Goal: Task Accomplishment & Management: Complete application form

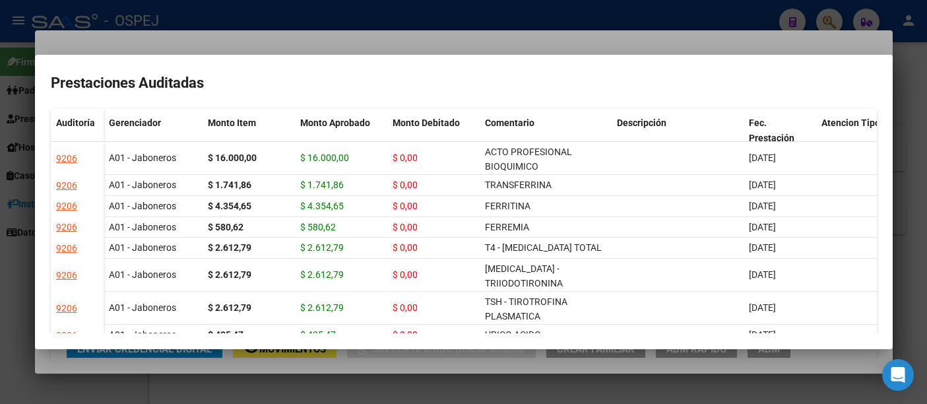
click at [300, 15] on div at bounding box center [463, 202] width 927 height 404
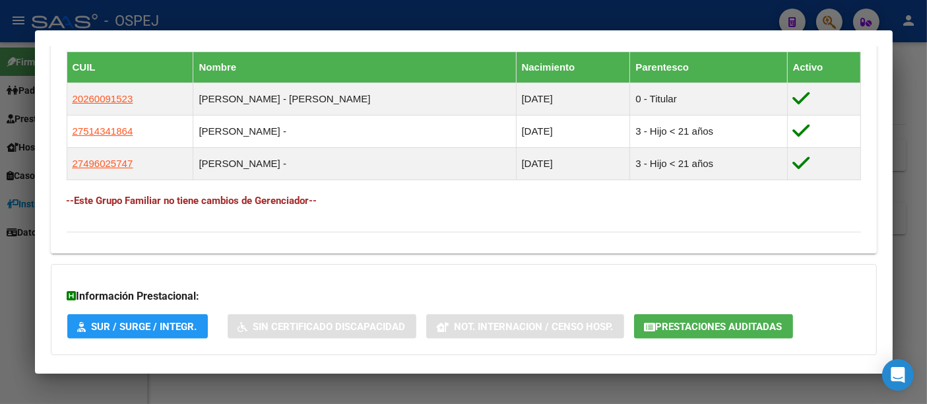
click at [292, 12] on div at bounding box center [463, 202] width 927 height 404
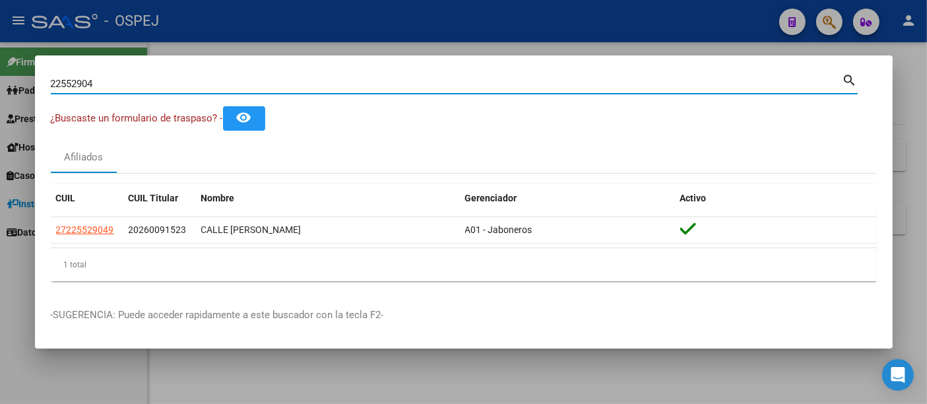
click at [226, 86] on input "22552904" at bounding box center [446, 84] width 791 height 12
type input "2"
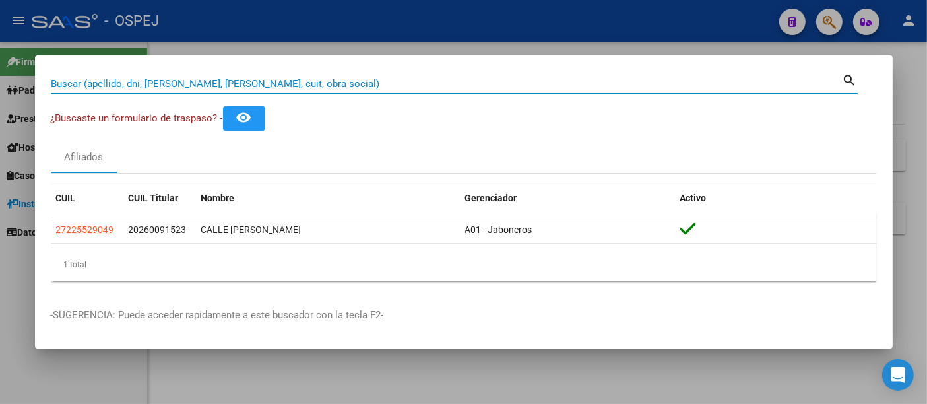
paste input "6608074"
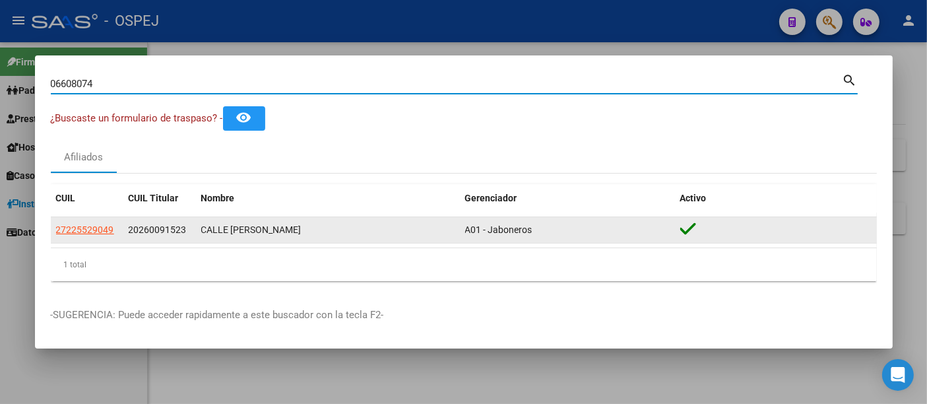
type input "06608074"
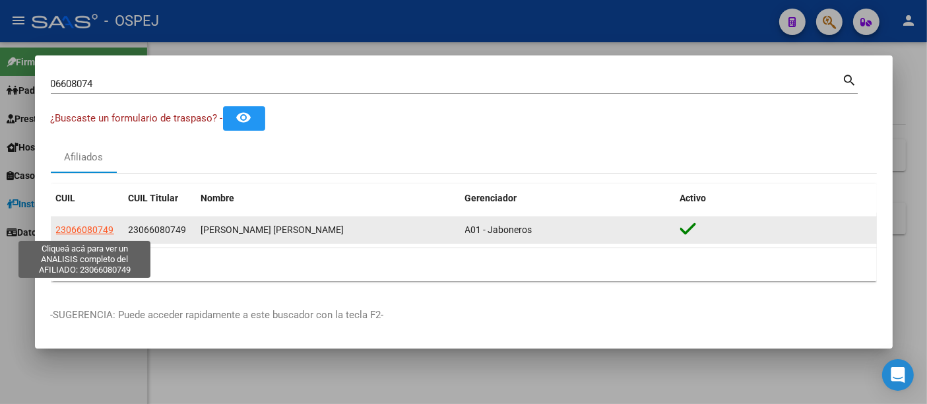
click at [86, 229] on span "23066080749" at bounding box center [85, 229] width 58 height 11
type textarea "23066080749"
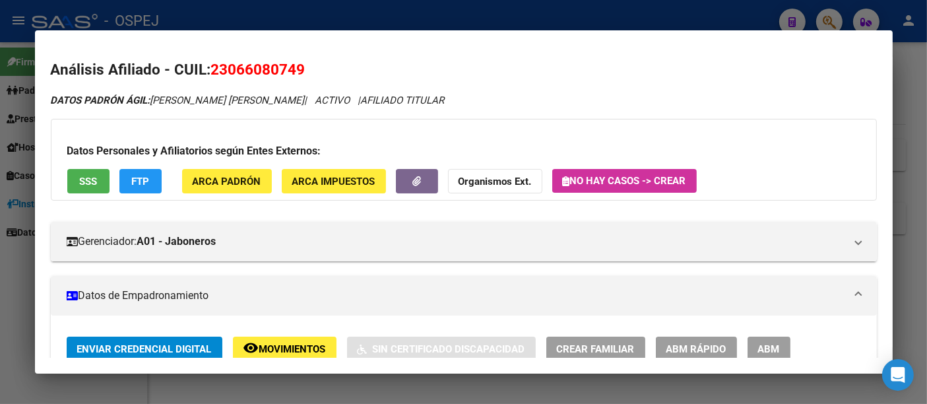
click at [290, 22] on div at bounding box center [463, 202] width 927 height 404
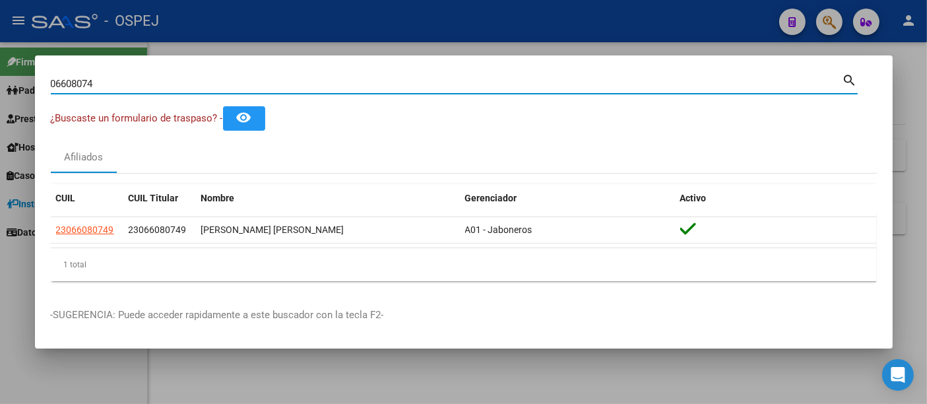
click at [235, 87] on input "06608074" at bounding box center [446, 84] width 791 height 12
type input "0"
type input "48798914"
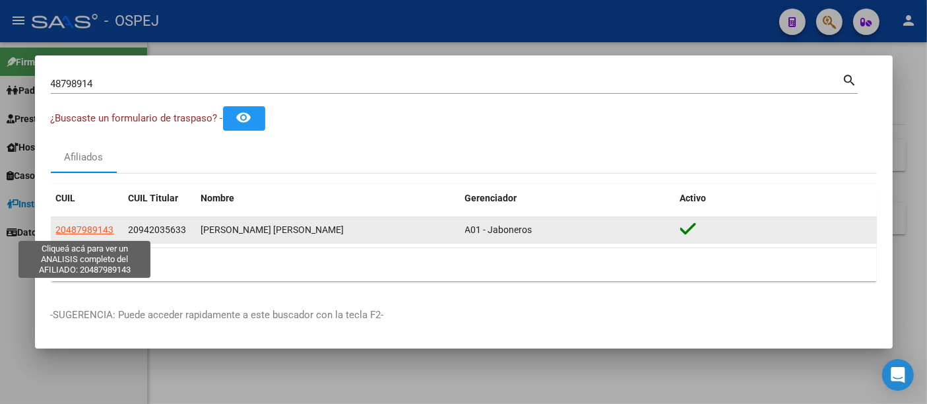
click at [77, 228] on span "20487989143" at bounding box center [85, 229] width 58 height 11
type textarea "20487989143"
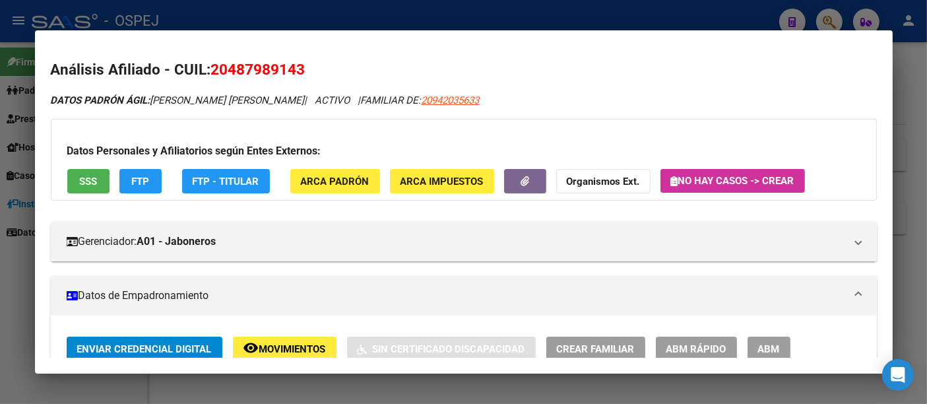
click at [306, 16] on div at bounding box center [463, 202] width 927 height 404
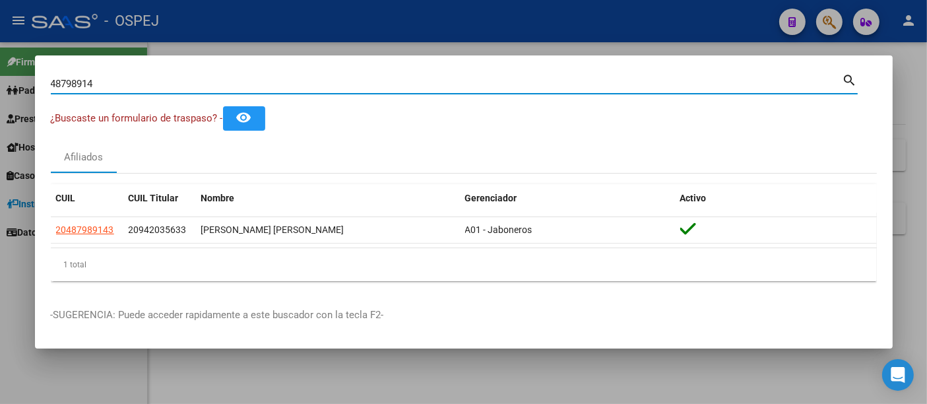
click at [256, 80] on input "48798914" at bounding box center [446, 84] width 791 height 12
type input "4"
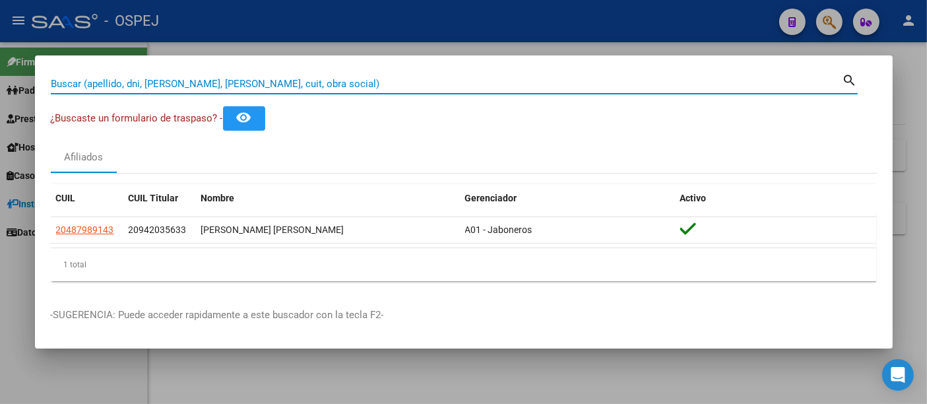
paste input "20351770148"
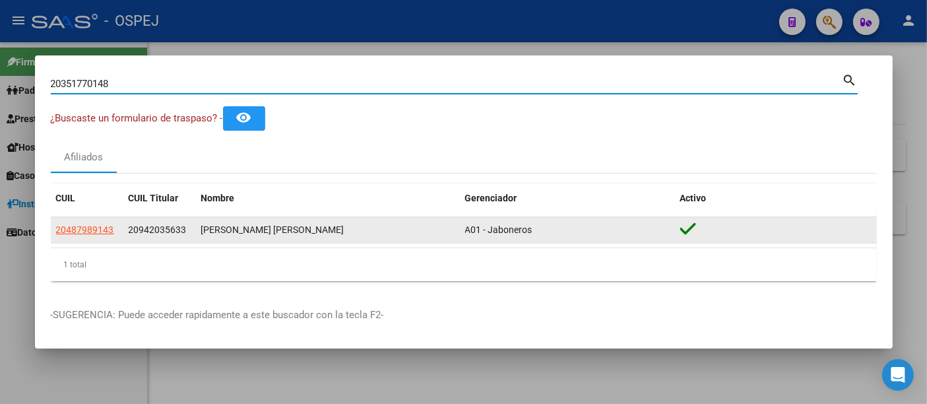
type input "20351770148"
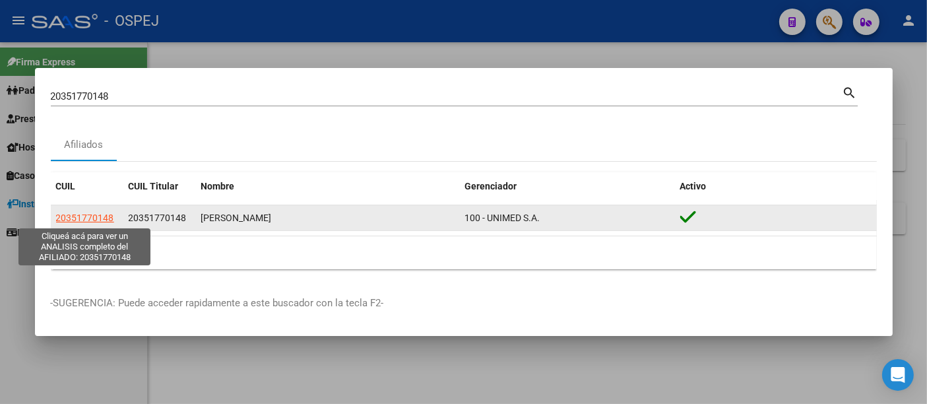
click at [82, 218] on span "20351770148" at bounding box center [85, 217] width 58 height 11
type textarea "20351770148"
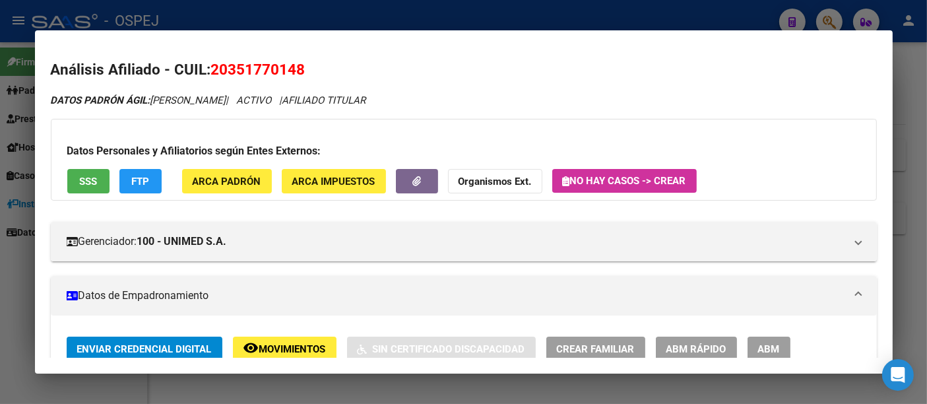
click at [314, 15] on div at bounding box center [463, 202] width 927 height 404
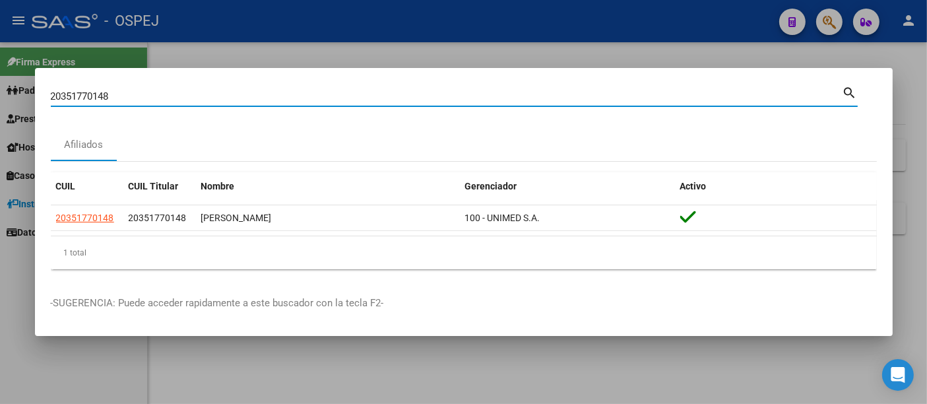
click at [188, 95] on input "20351770148" at bounding box center [446, 96] width 791 height 12
type input "2"
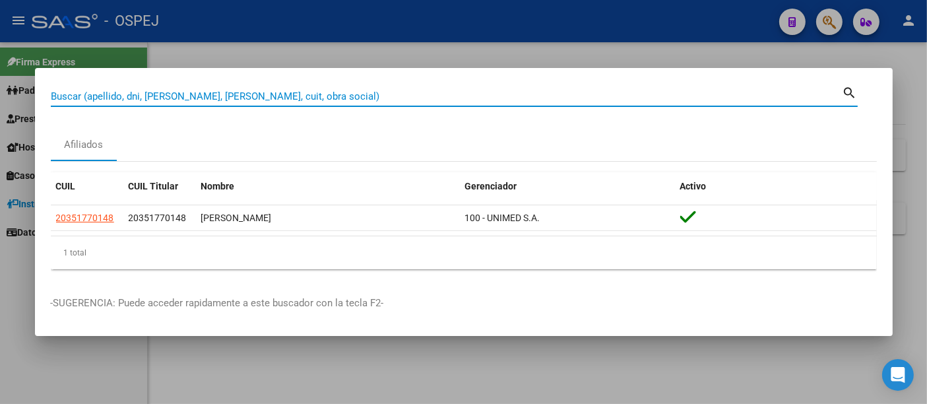
paste input "20141475879"
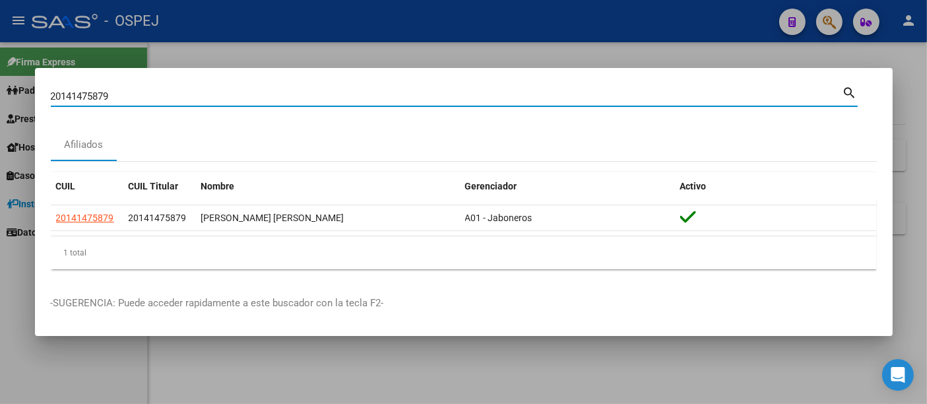
click at [353, 96] on input "20141475879" at bounding box center [446, 96] width 791 height 12
type input "2"
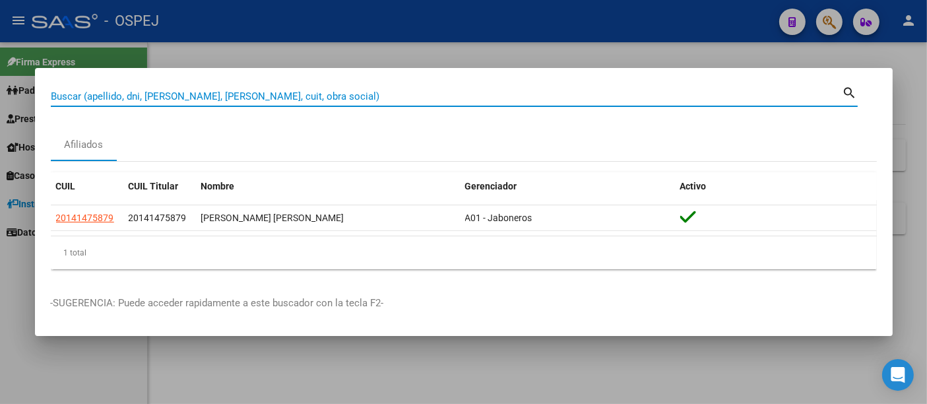
paste input "20223937943"
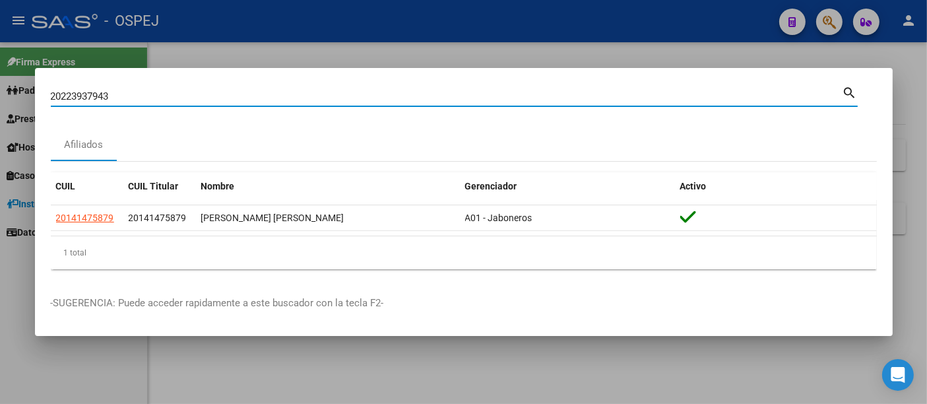
type input "20223937943"
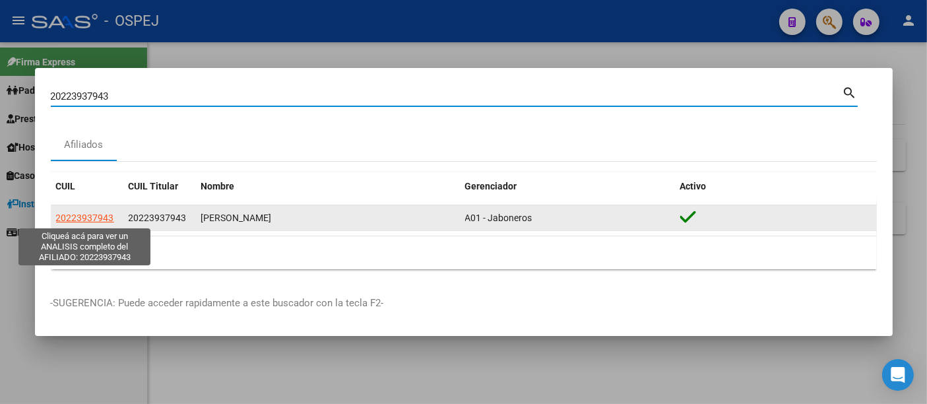
click at [83, 217] on span "20223937943" at bounding box center [85, 217] width 58 height 11
type textarea "20223937943"
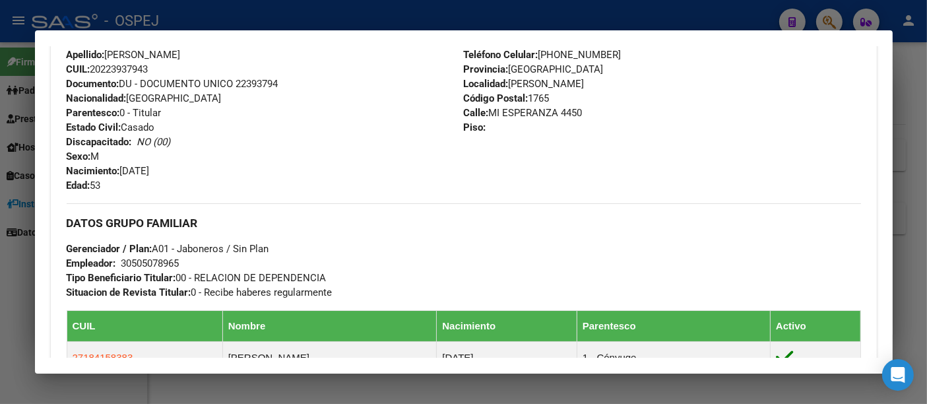
scroll to position [512, 0]
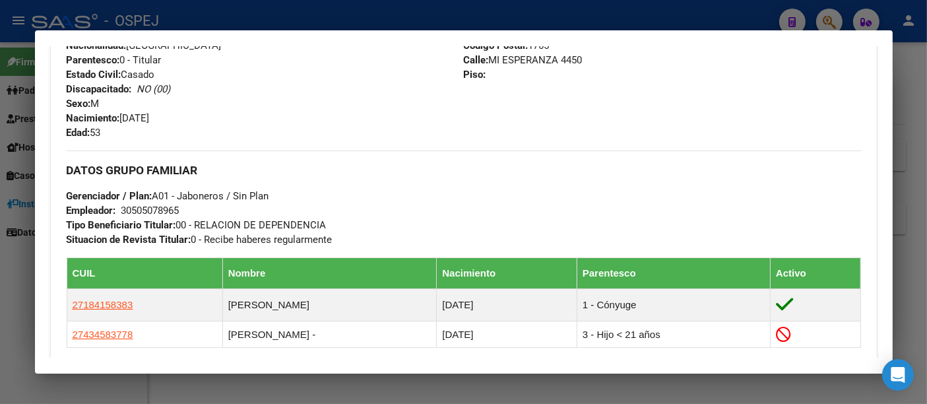
click at [143, 209] on div "30505078965" at bounding box center [150, 210] width 58 height 15
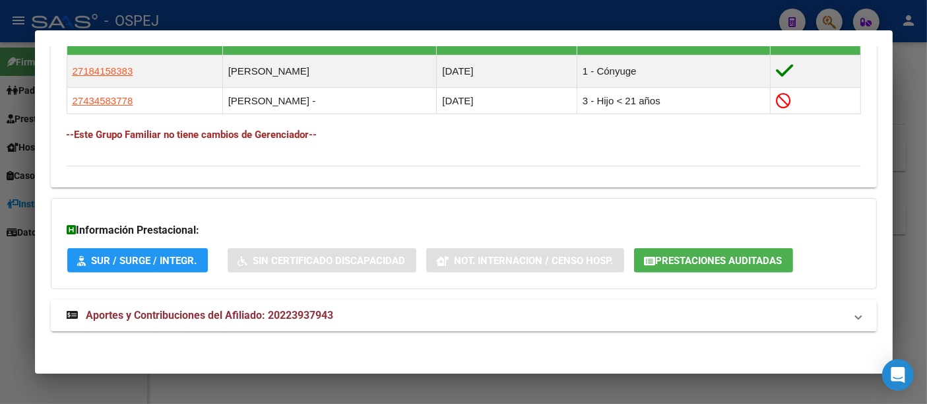
scroll to position [746, 0]
click at [306, 309] on span "Aportes y Contribuciones del Afiliado: 20223937943" at bounding box center [209, 315] width 247 height 13
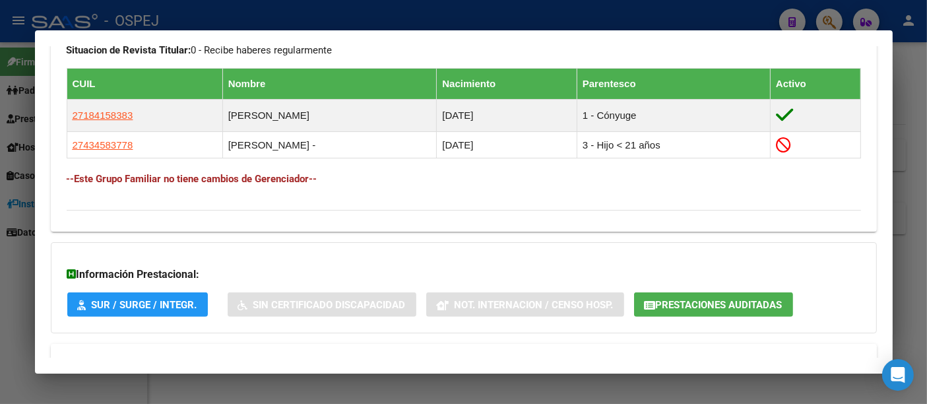
scroll to position [879, 0]
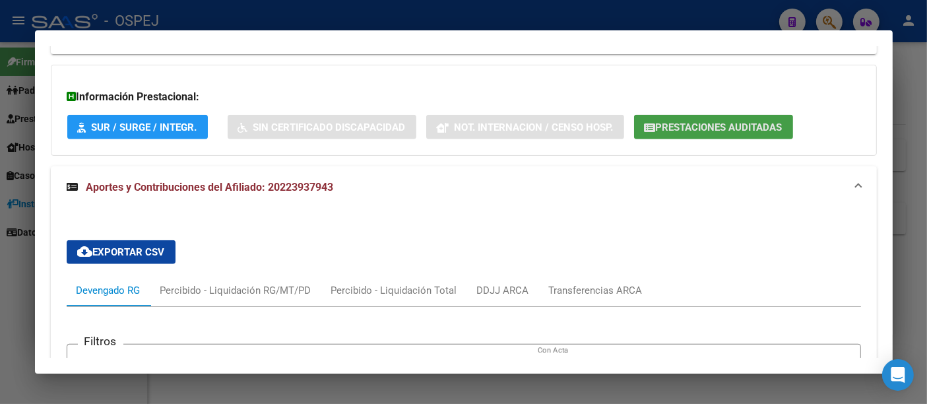
click at [713, 122] on span "Prestaciones Auditadas" at bounding box center [719, 127] width 127 height 12
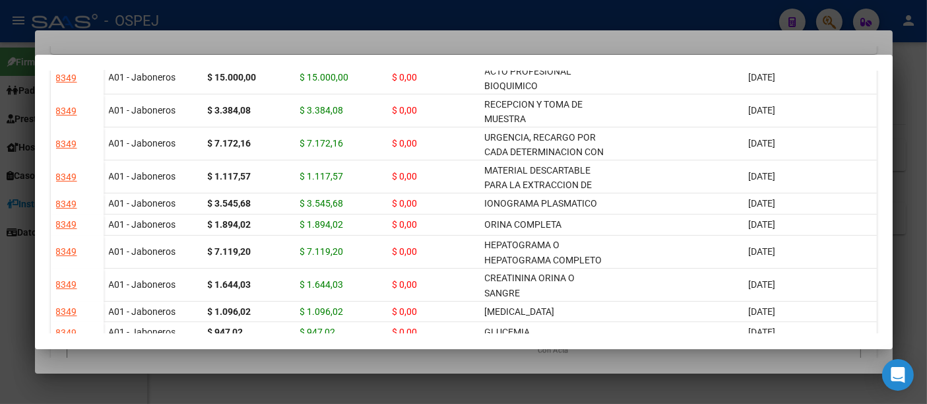
scroll to position [0, 0]
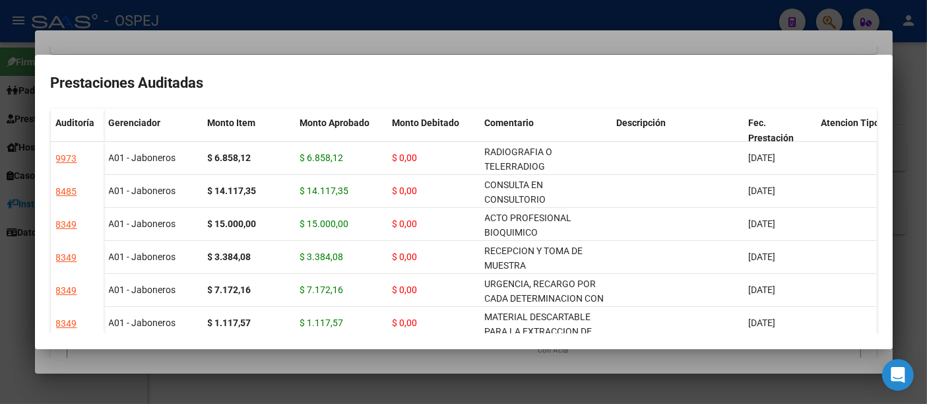
click at [370, 41] on div at bounding box center [463, 202] width 927 height 404
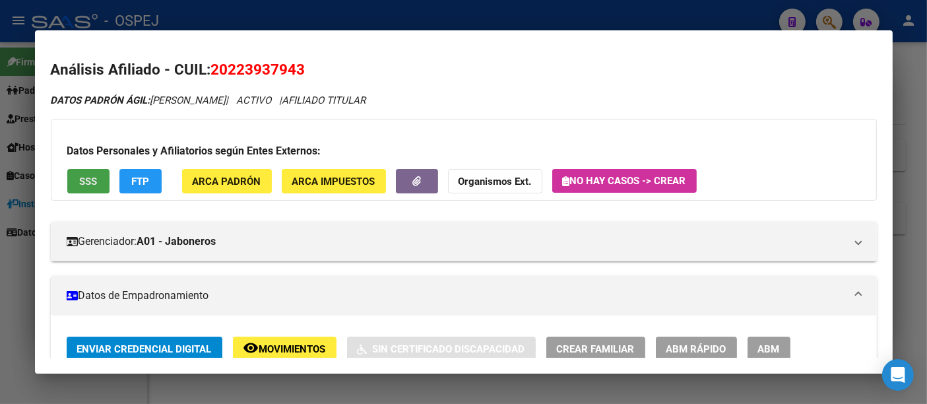
click at [81, 171] on button "SSS" at bounding box center [88, 181] width 42 height 24
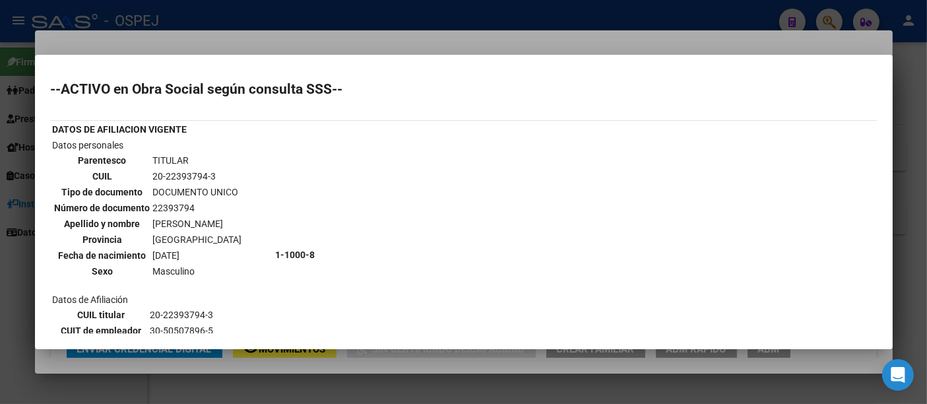
drag, startPoint x: 150, startPoint y: 175, endPoint x: 218, endPoint y: 168, distance: 68.3
click at [218, 169] on td "20-22393794-3" at bounding box center [197, 176] width 90 height 15
copy td "20-22393794-3"
click at [381, 16] on div at bounding box center [463, 202] width 927 height 404
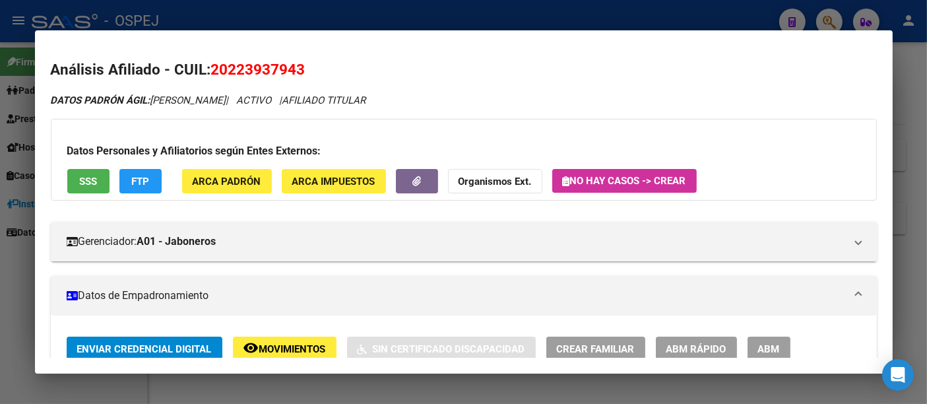
click at [328, 14] on div at bounding box center [463, 202] width 927 height 404
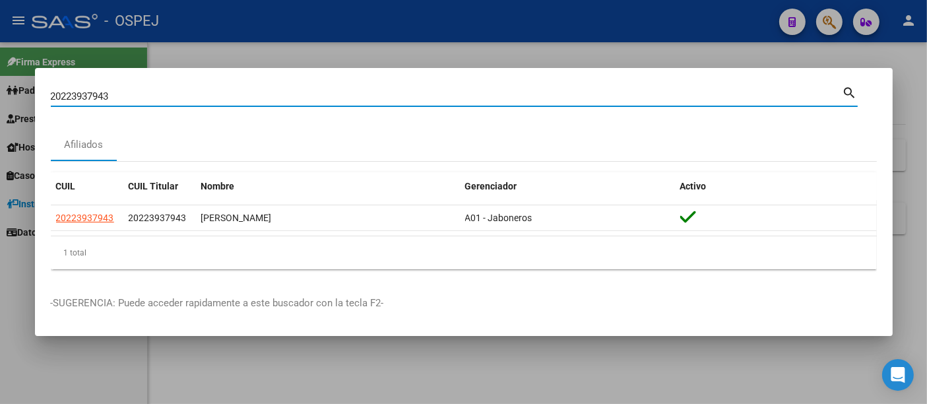
click at [228, 91] on input "20223937943" at bounding box center [446, 96] width 791 height 12
type input "2"
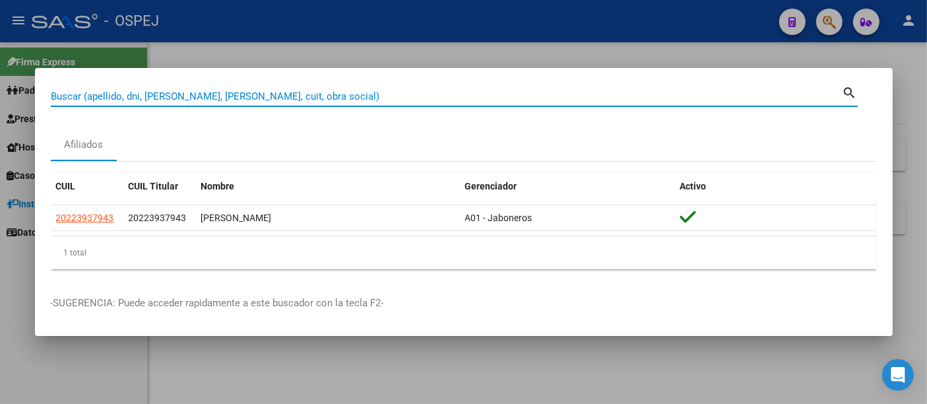
paste input "20141475879"
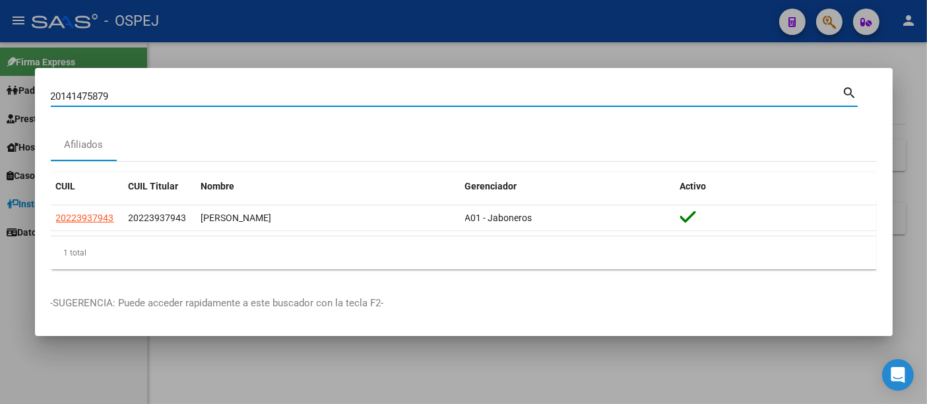
type input "20141475879"
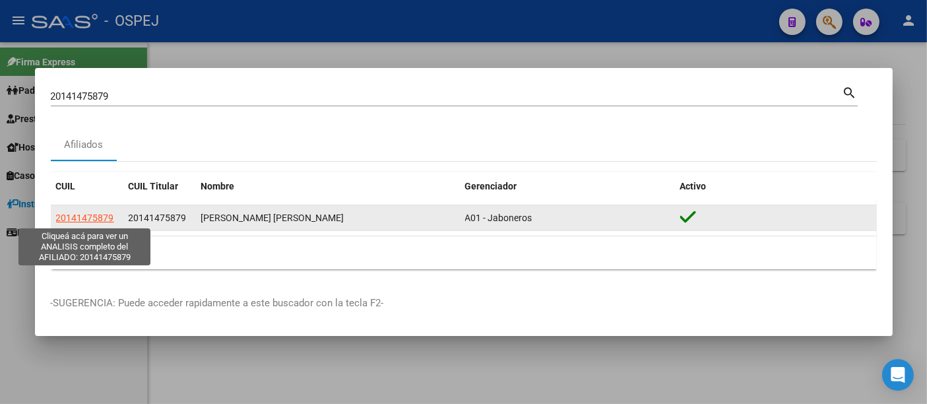
click at [90, 216] on span "20141475879" at bounding box center [85, 217] width 58 height 11
type textarea "20141475879"
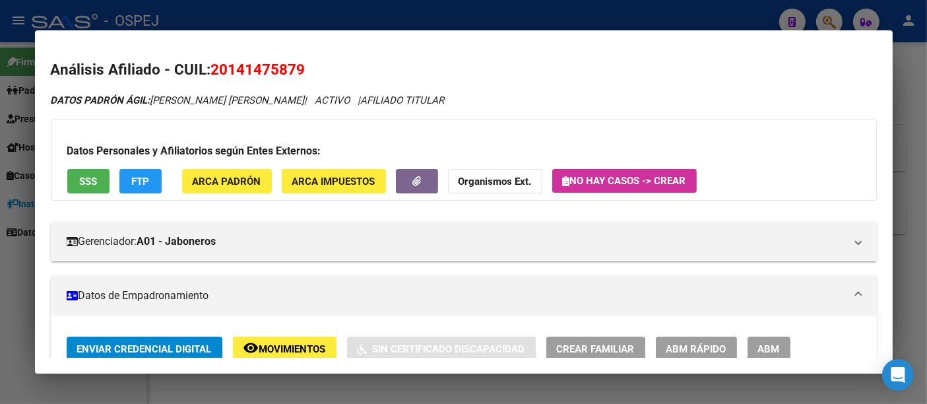
click at [607, 175] on span "No hay casos -> Crear" at bounding box center [624, 181] width 123 height 12
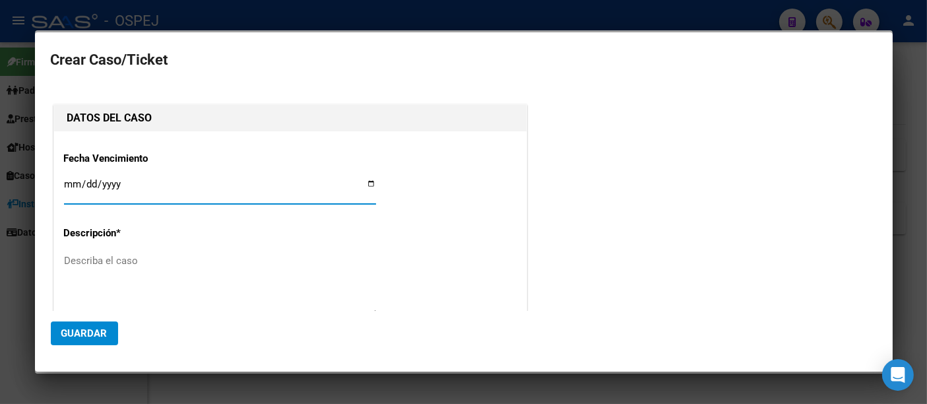
type input "20-14147587-9"
type input "[PERSON_NAME] [PERSON_NAME]"
click at [534, 10] on div at bounding box center [463, 202] width 927 height 404
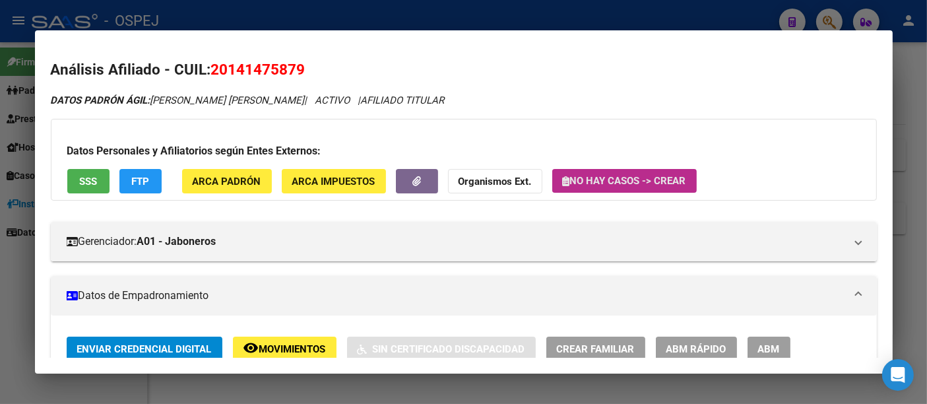
click at [580, 175] on span "No hay casos -> Crear" at bounding box center [624, 181] width 123 height 12
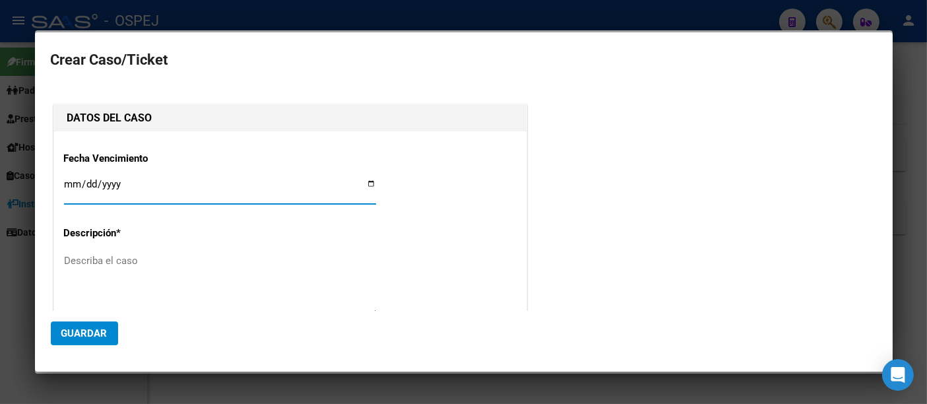
type input "20-14147587-9"
type input "[PERSON_NAME] [PERSON_NAME]"
type input "[DATE]"
click at [94, 268] on textarea "Describa el caso" at bounding box center [220, 284] width 312 height 62
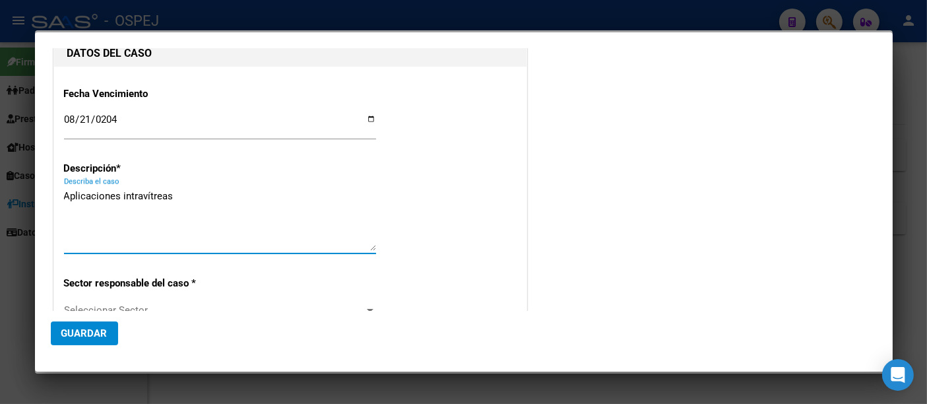
scroll to position [146, 0]
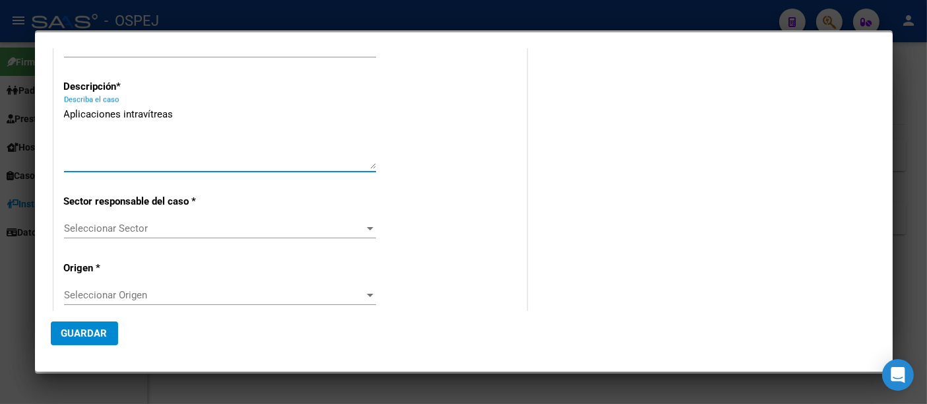
type textarea "Aplicaciones intravítreas"
click at [131, 230] on span "Seleccionar Sector" at bounding box center [214, 228] width 300 height 12
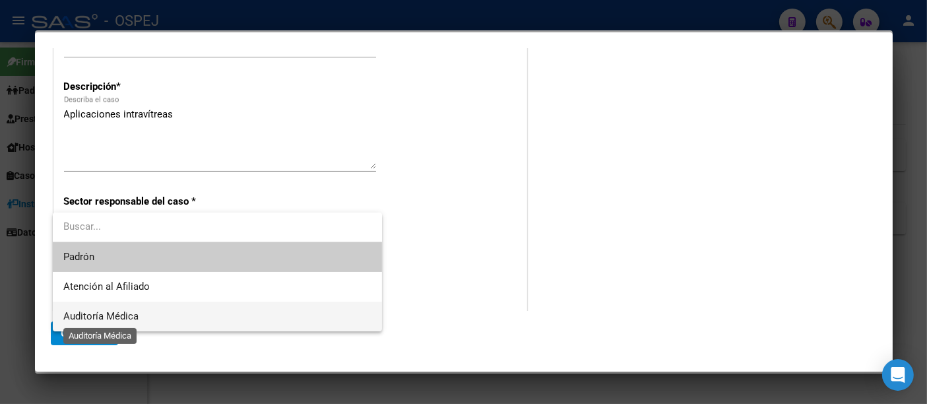
click at [101, 315] on span "Auditoría Médica" at bounding box center [100, 316] width 75 height 12
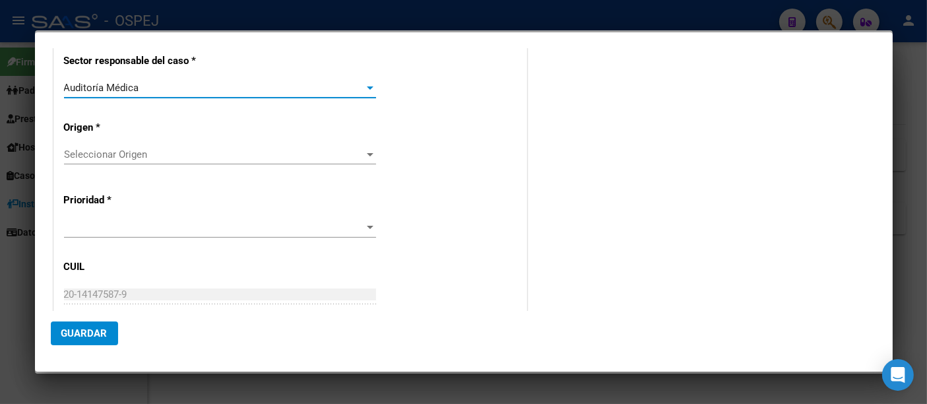
scroll to position [293, 0]
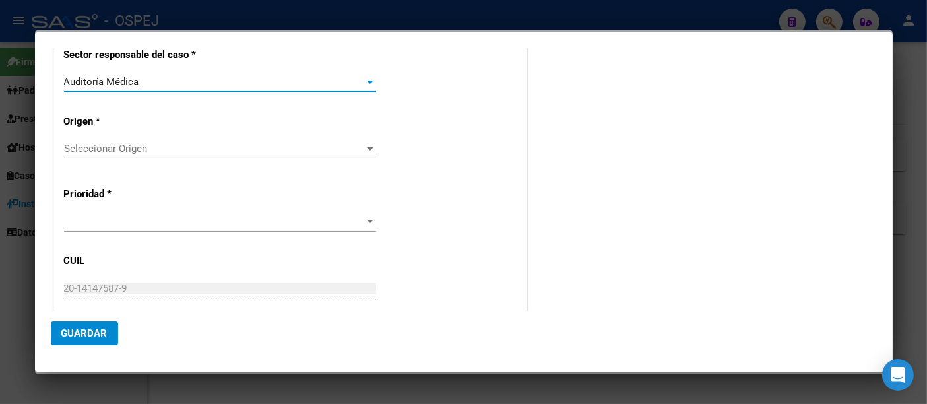
click at [90, 144] on span "Seleccionar Origen" at bounding box center [214, 148] width 300 height 12
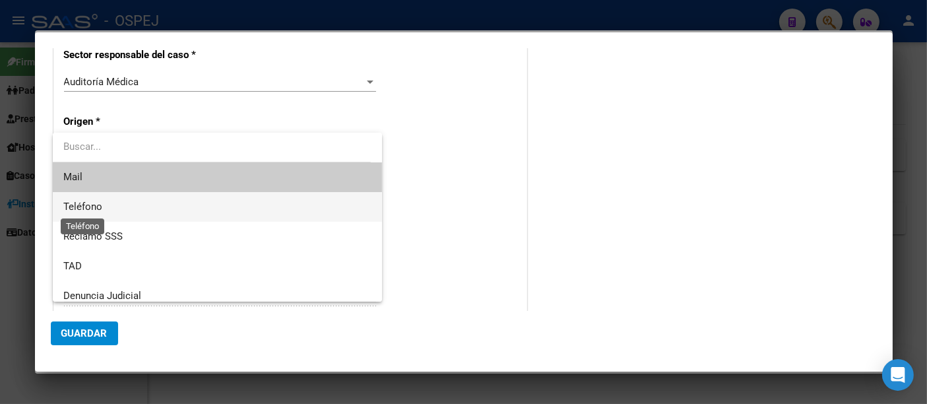
drag, startPoint x: 86, startPoint y: 175, endPoint x: 88, endPoint y: 210, distance: 35.0
click at [88, 210] on div "Mail Teléfono Reclamo SSS TAD Denuncia Judicial Defensa al Consumidor Formulari…" at bounding box center [217, 217] width 329 height 169
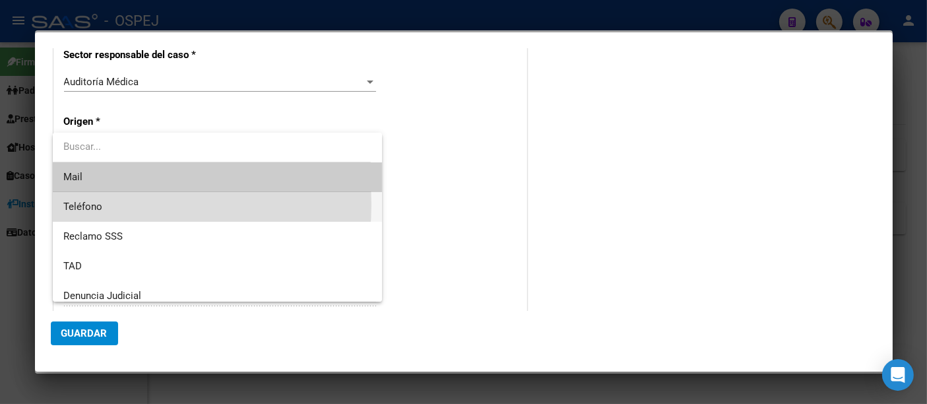
click at [90, 204] on span "Teléfono" at bounding box center [82, 206] width 39 height 12
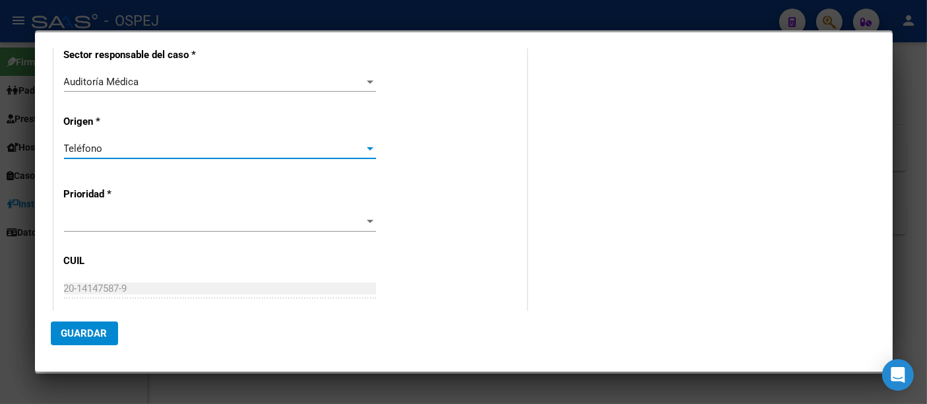
click at [84, 216] on span at bounding box center [214, 222] width 300 height 12
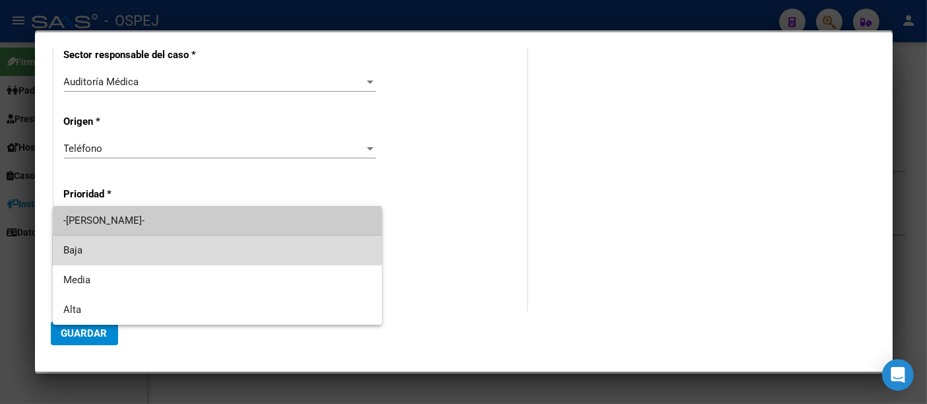
click at [80, 247] on span "Baja" at bounding box center [217, 250] width 308 height 30
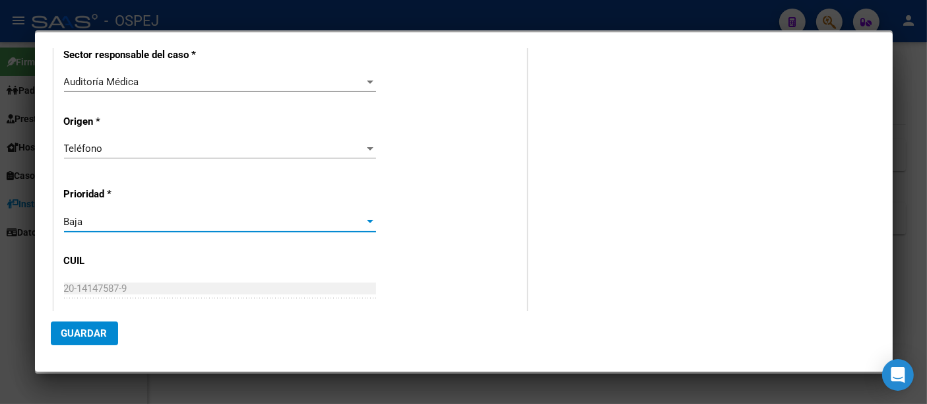
scroll to position [438, 0]
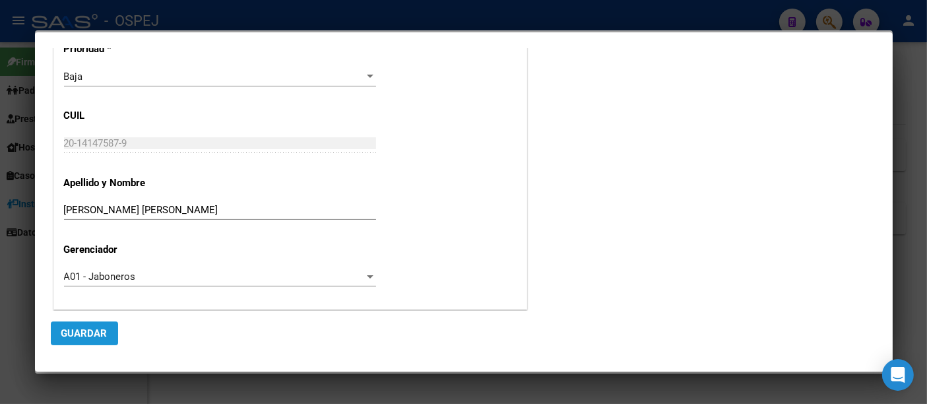
click at [80, 326] on button "Guardar" at bounding box center [84, 333] width 67 height 24
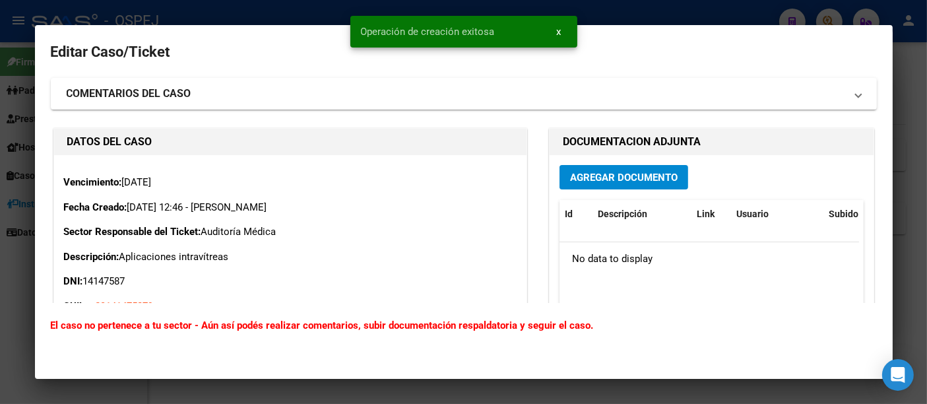
click at [595, 181] on span "Agregar Documento" at bounding box center [624, 177] width 108 height 12
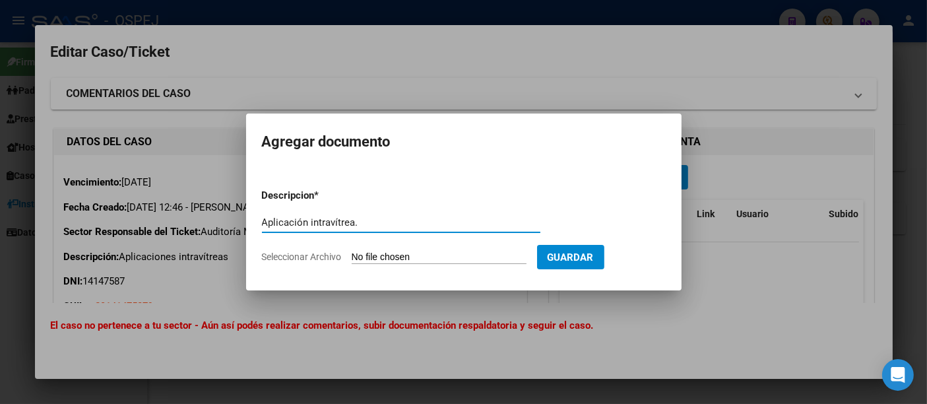
type input "Aplicación intravítrea."
click at [432, 259] on input "Seleccionar Archivo" at bounding box center [439, 257] width 175 height 13
type input "C:\fakepath\Cosf.pdf"
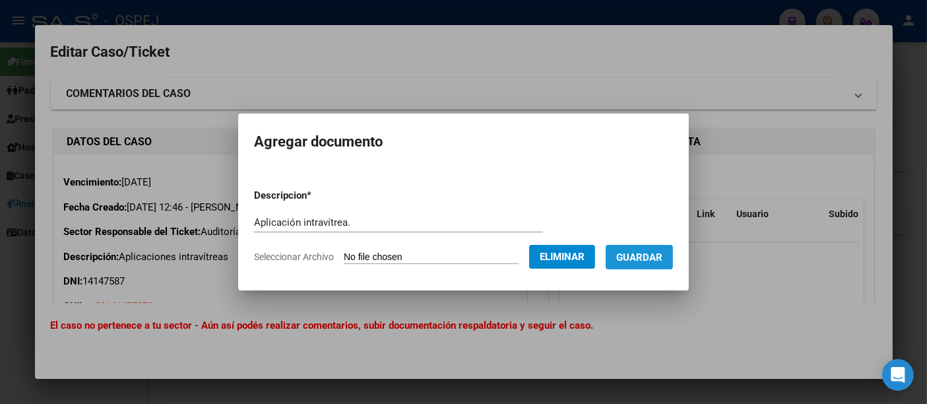
click at [661, 257] on span "Guardar" at bounding box center [639, 257] width 46 height 12
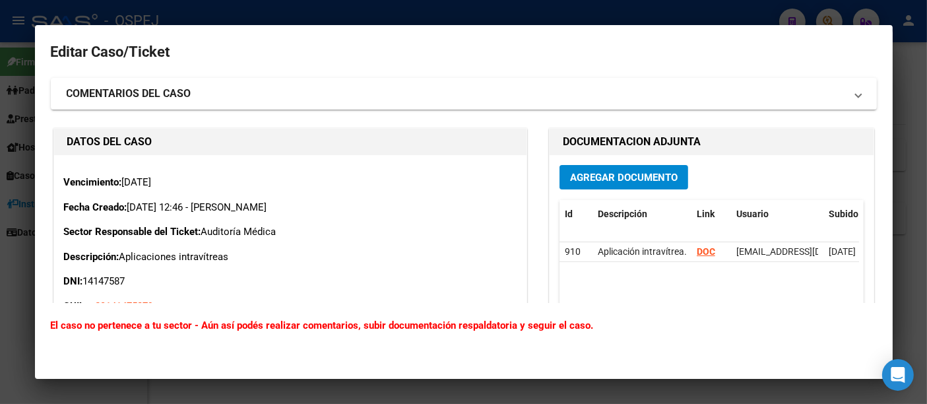
click at [435, 7] on div at bounding box center [463, 202] width 927 height 404
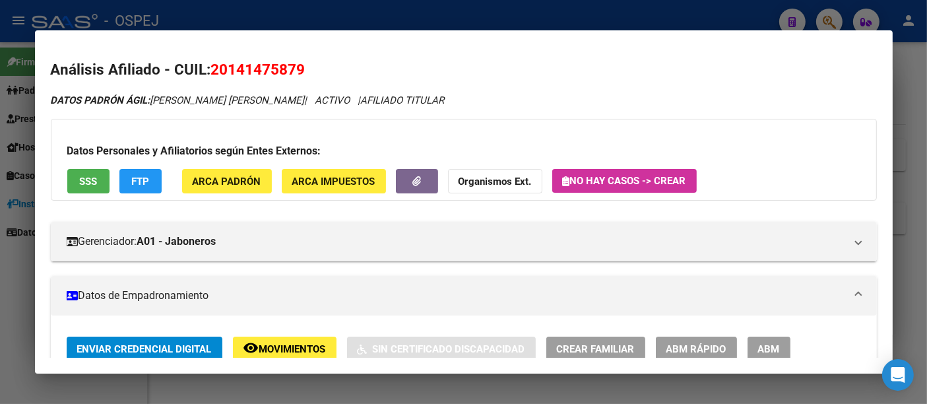
click at [346, 20] on div at bounding box center [463, 202] width 927 height 404
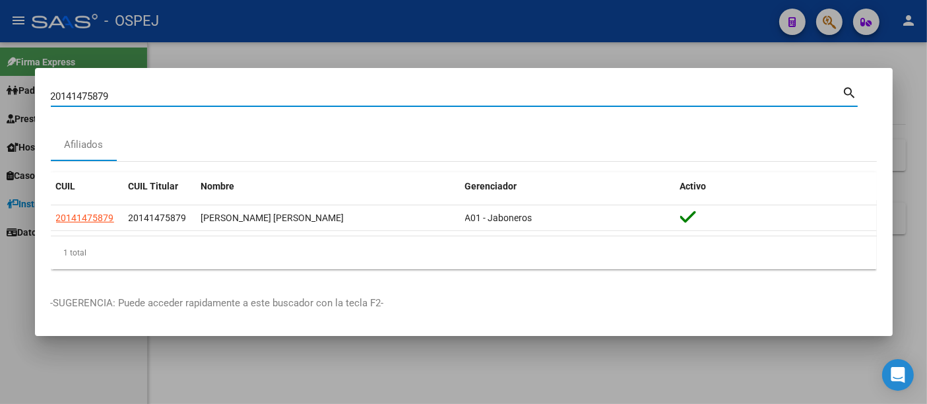
click at [280, 96] on input "20141475879" at bounding box center [446, 96] width 791 height 12
type input "2"
type input "48798914"
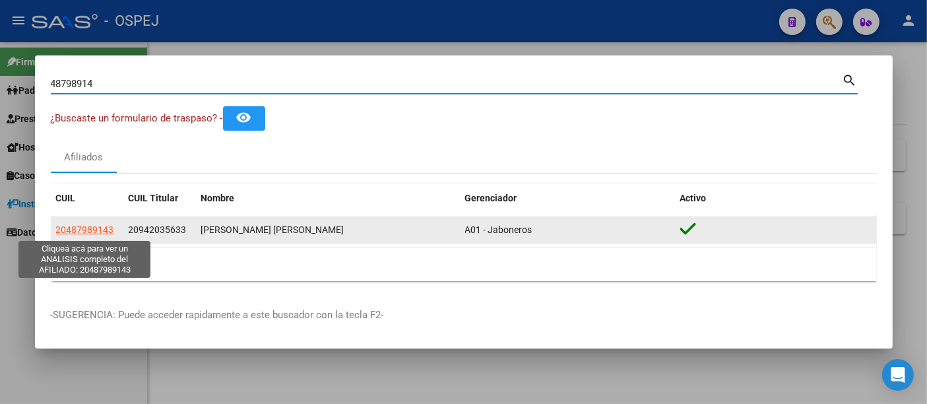
click at [102, 228] on span "20487989143" at bounding box center [85, 229] width 58 height 11
type textarea "20487989143"
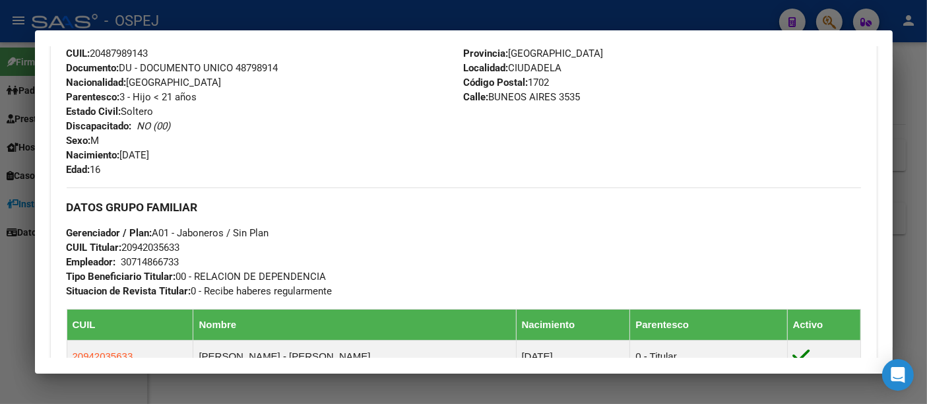
scroll to position [594, 0]
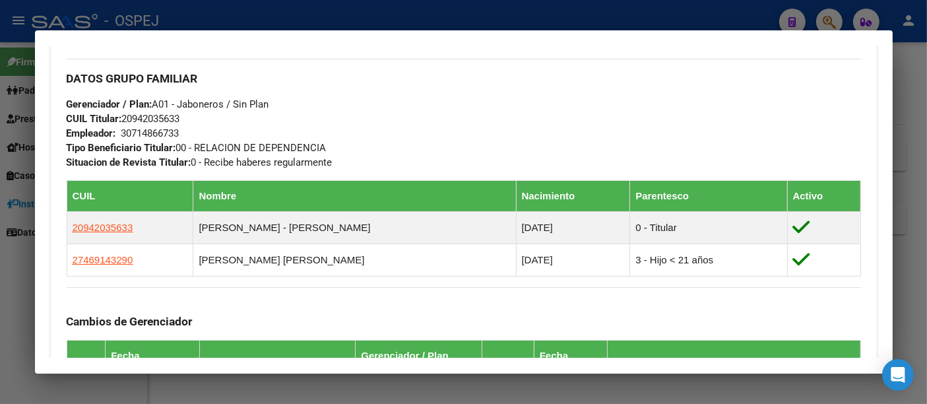
click at [310, 51] on div "Enviar Credencial Digital remove_red_eye Movimientos Sin Certificado Discapacid…" at bounding box center [464, 90] width 794 height 694
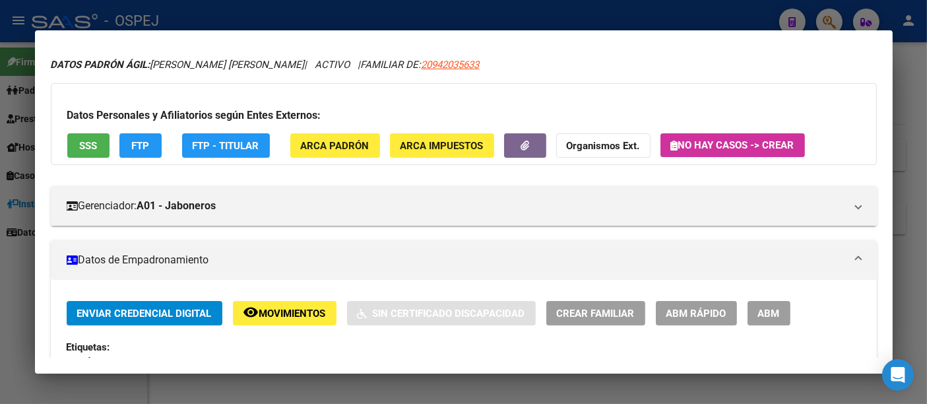
scroll to position [0, 0]
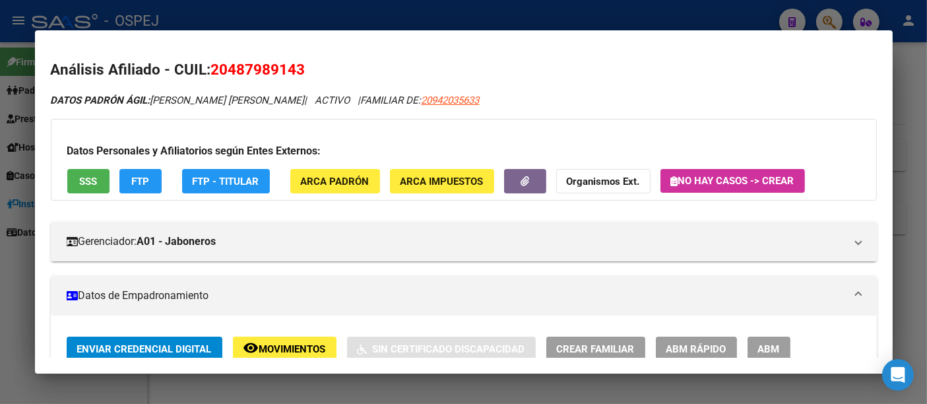
click at [350, 4] on div at bounding box center [463, 202] width 927 height 404
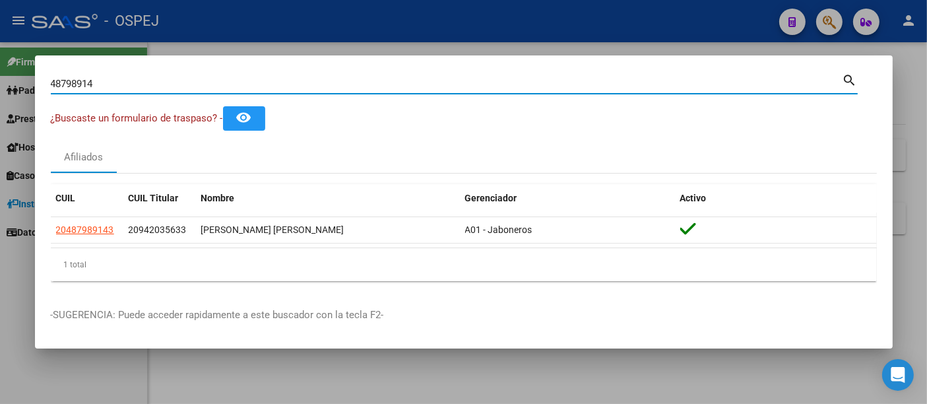
click at [231, 87] on input "48798914" at bounding box center [446, 84] width 791 height 12
type input "4"
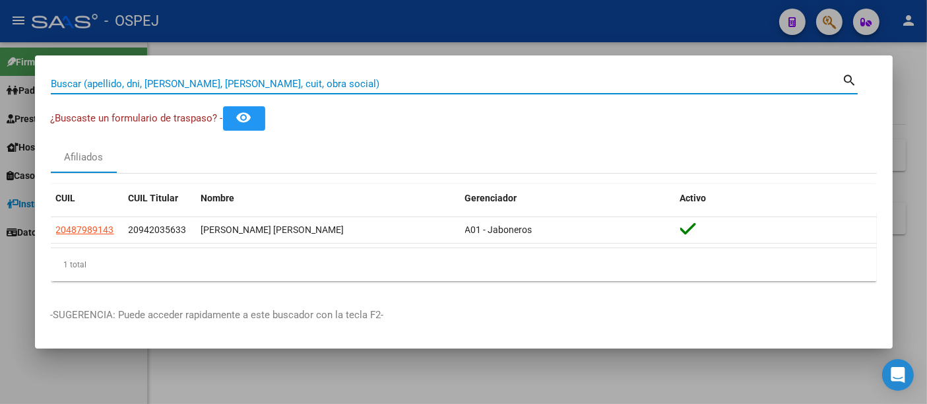
paste input "31229233"
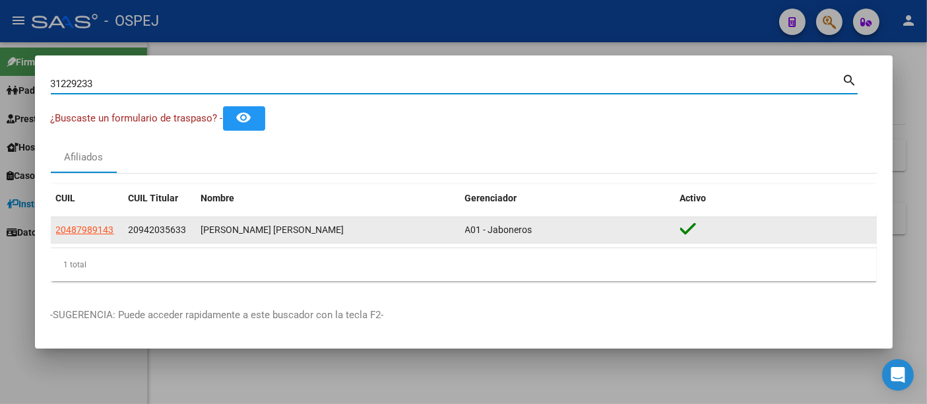
type input "31229233"
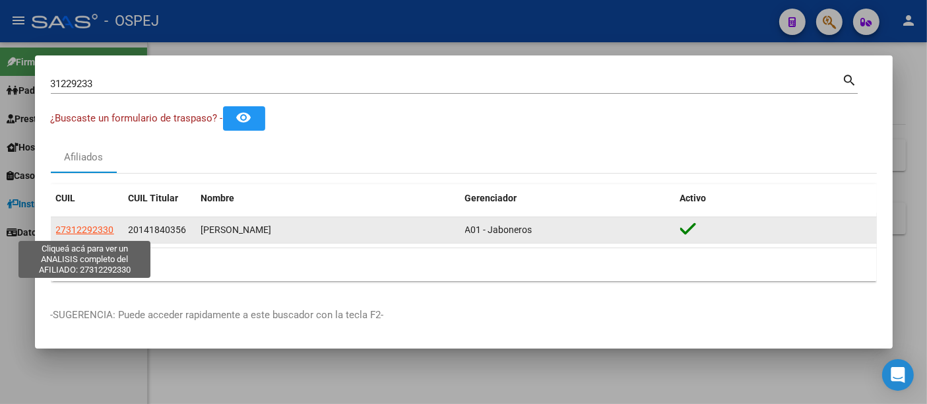
click at [94, 229] on span "27312292330" at bounding box center [85, 229] width 58 height 11
type textarea "27312292330"
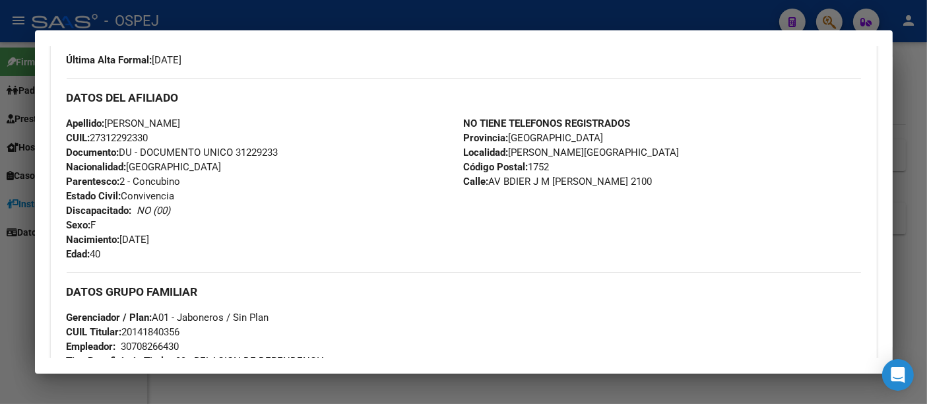
scroll to position [512, 0]
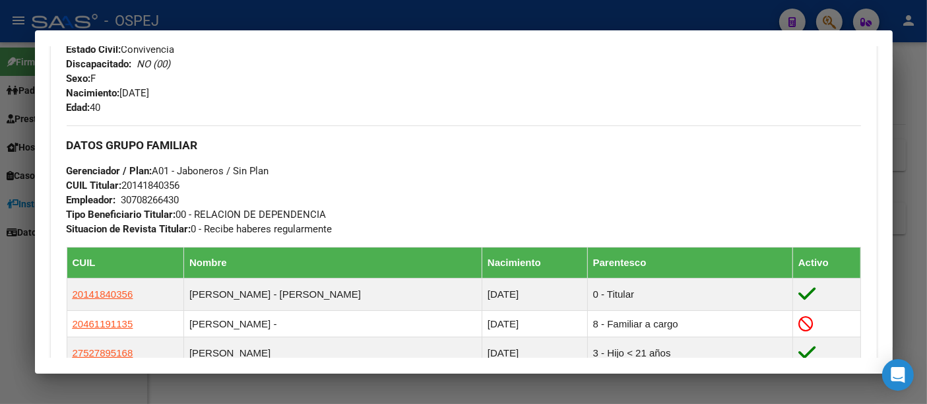
click at [428, 15] on div at bounding box center [463, 202] width 927 height 404
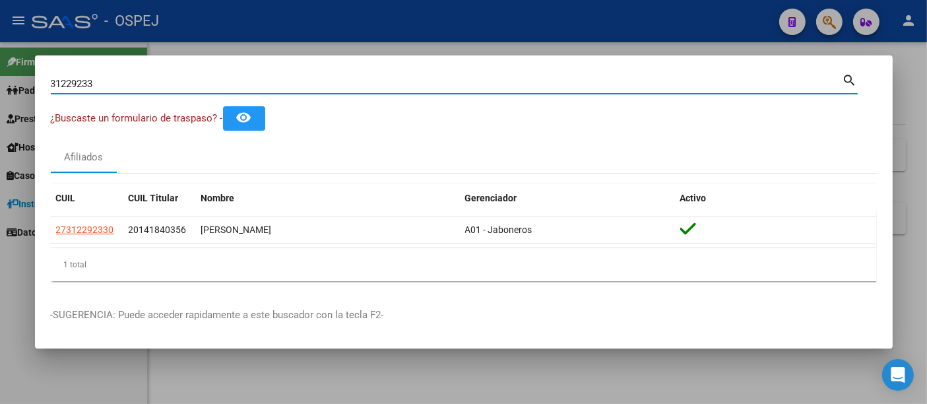
click at [243, 86] on input "31229233" at bounding box center [446, 84] width 791 height 12
type input "3"
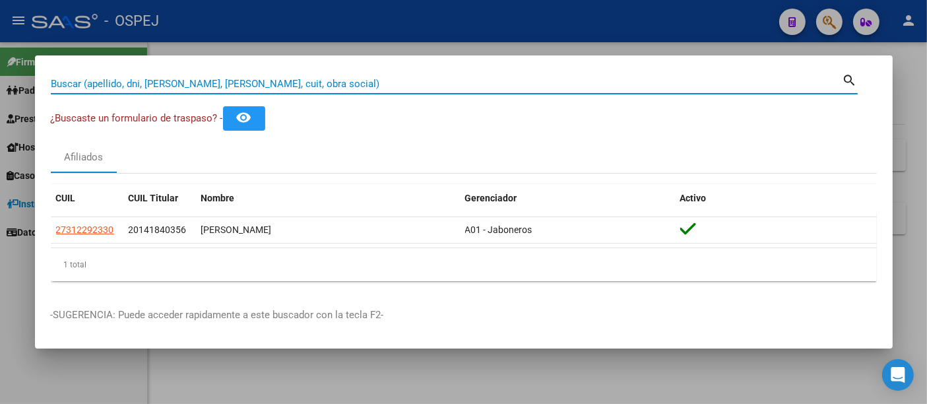
paste input "27274012132"
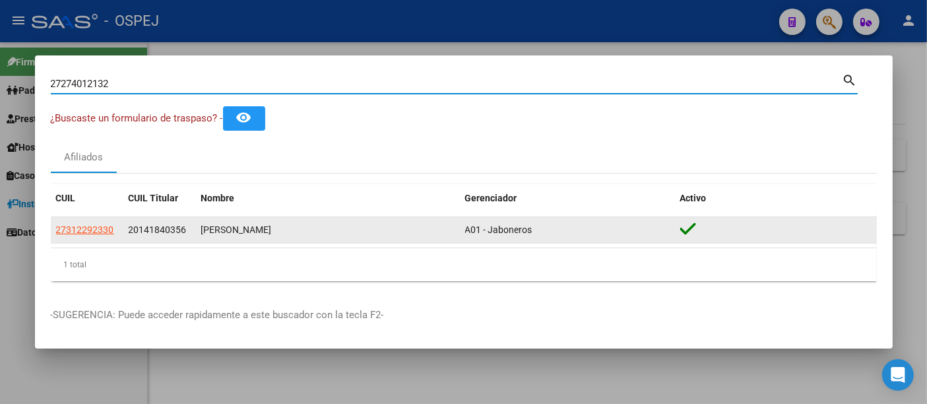
type input "27274012132"
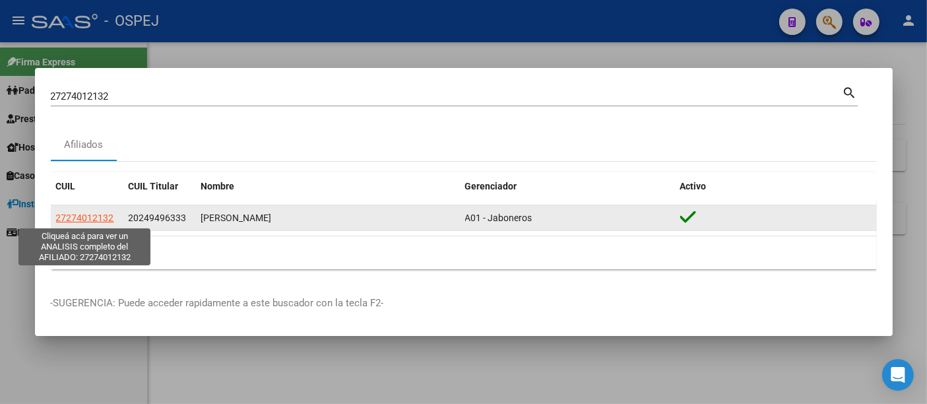
click at [84, 216] on span "27274012132" at bounding box center [85, 217] width 58 height 11
type textarea "27274012132"
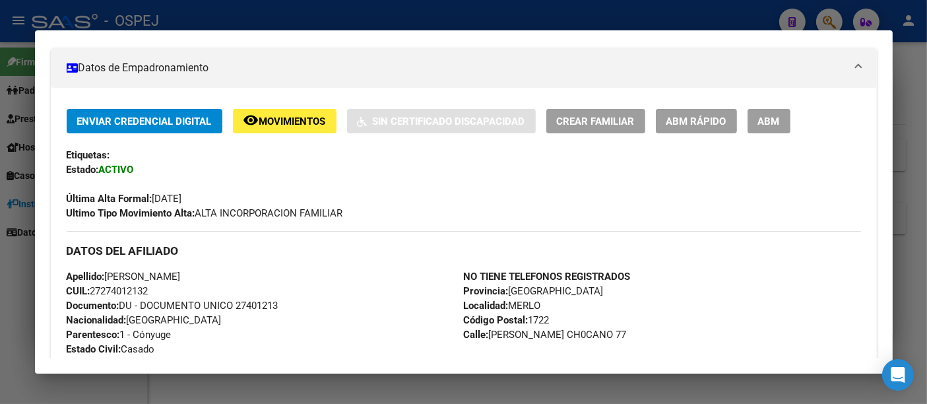
scroll to position [594, 0]
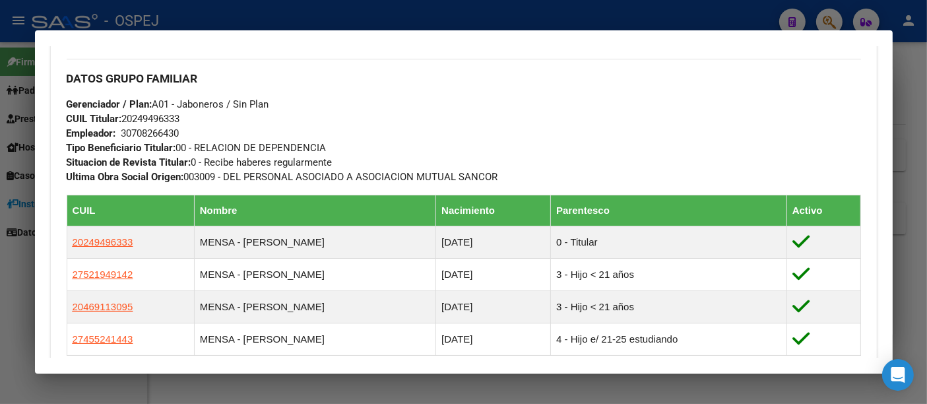
click at [288, 24] on div at bounding box center [463, 202] width 927 height 404
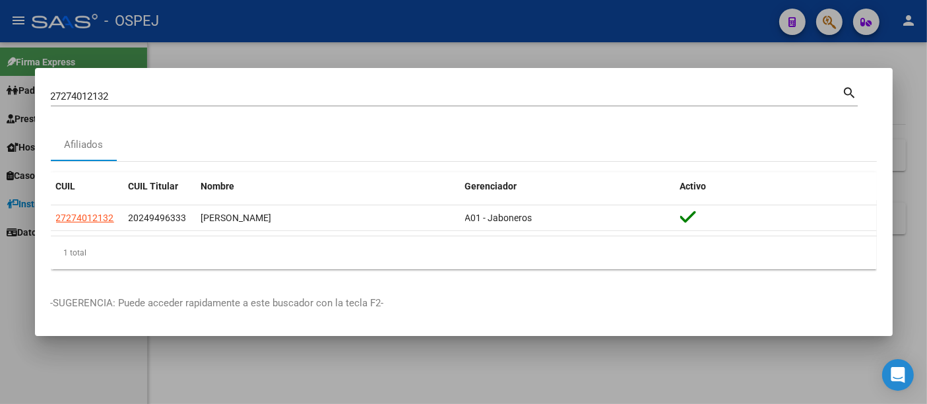
click at [205, 104] on div "27274012132 [PERSON_NAME] (apellido, dni, [PERSON_NAME], [PERSON_NAME], cuit, o…" at bounding box center [446, 96] width 791 height 20
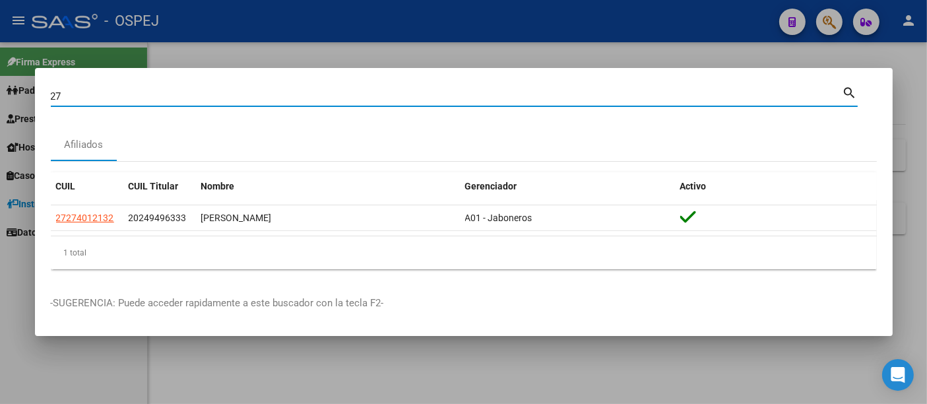
type input "2"
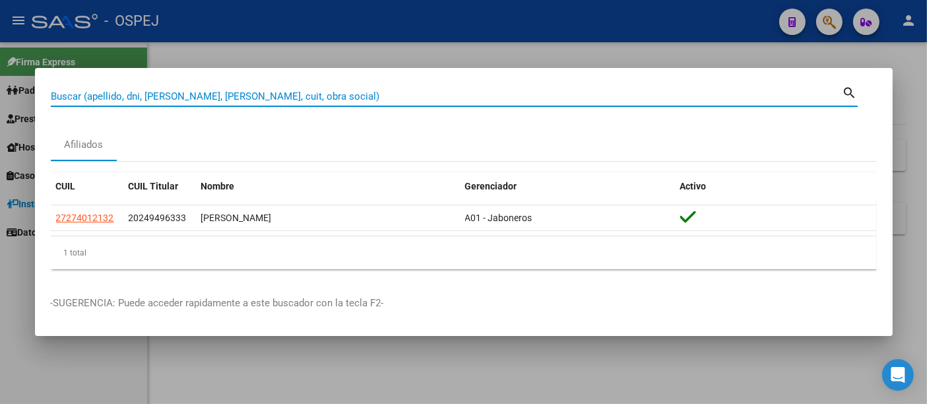
paste input "27245569772"
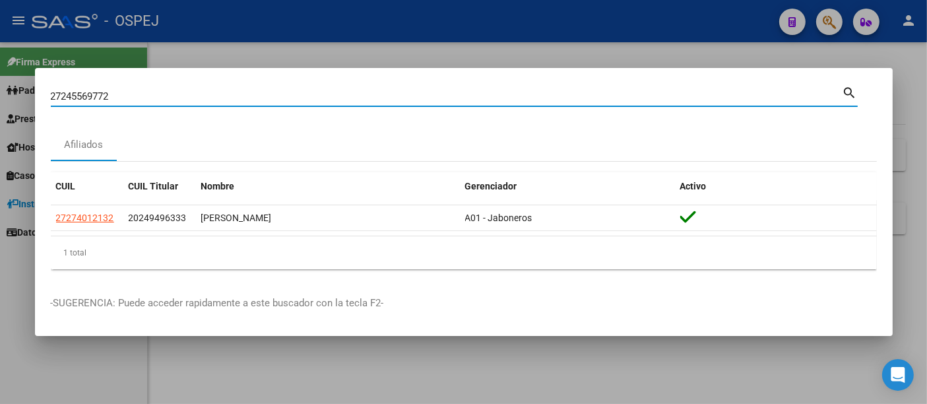
type input "27245569772"
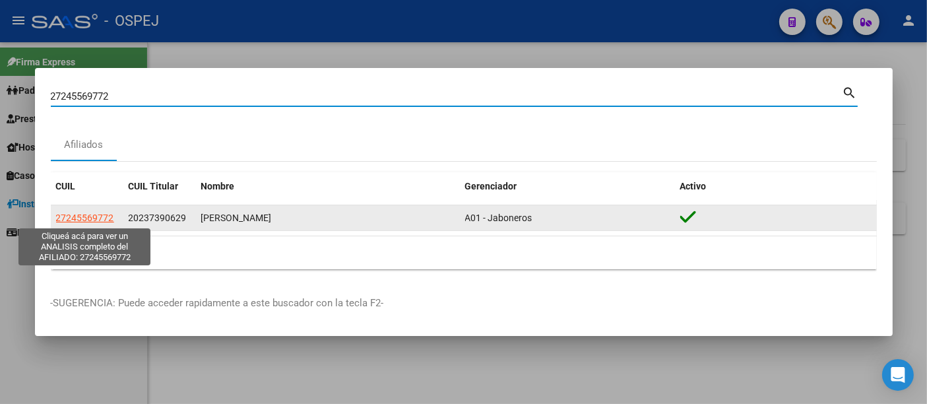
click at [71, 220] on span "27245569772" at bounding box center [85, 217] width 58 height 11
type textarea "27245569772"
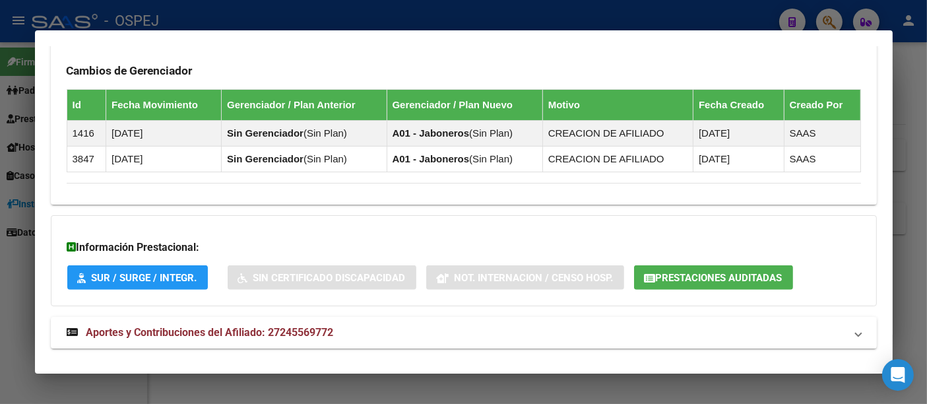
scroll to position [667, 0]
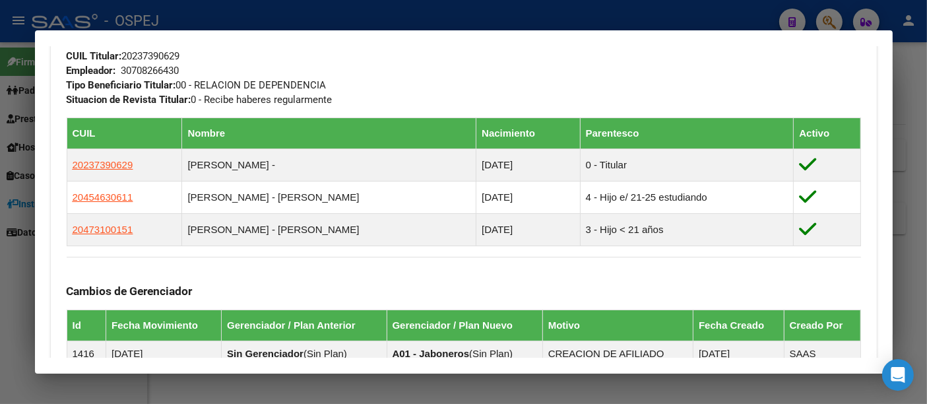
click at [312, 14] on div at bounding box center [463, 202] width 927 height 404
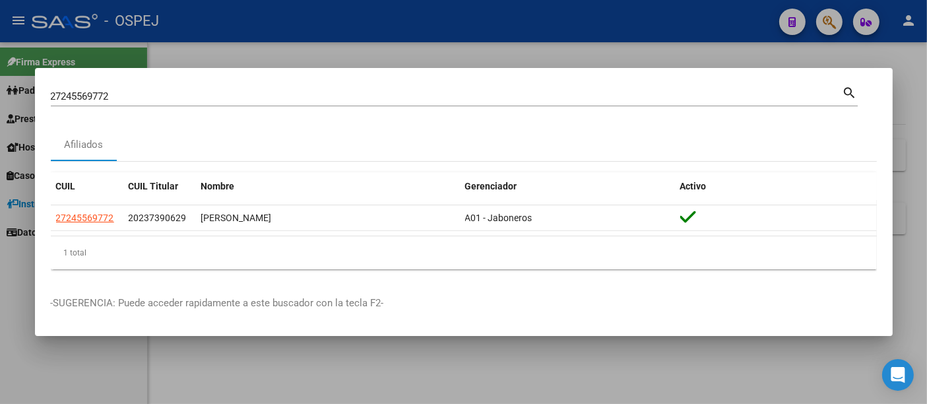
click at [192, 97] on input "27245569772" at bounding box center [446, 96] width 791 height 12
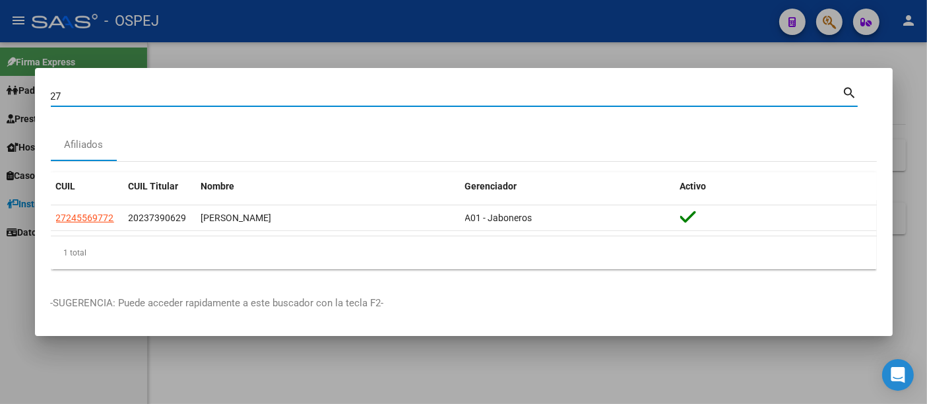
type input "2"
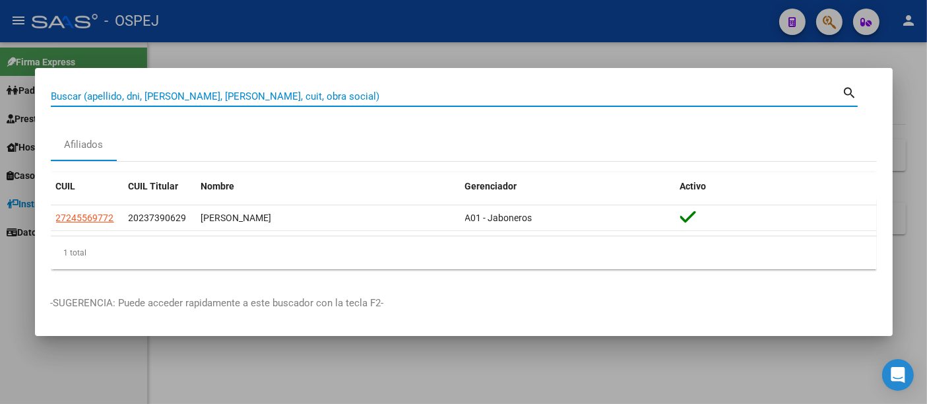
paste input "20255530926"
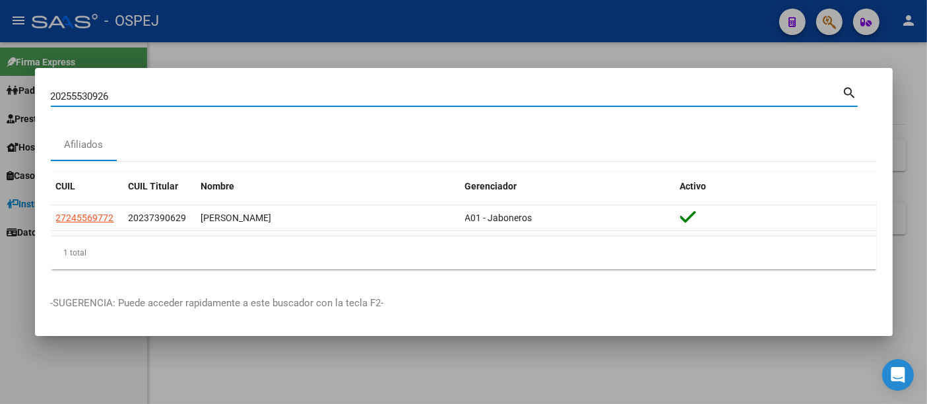
type input "20255530926"
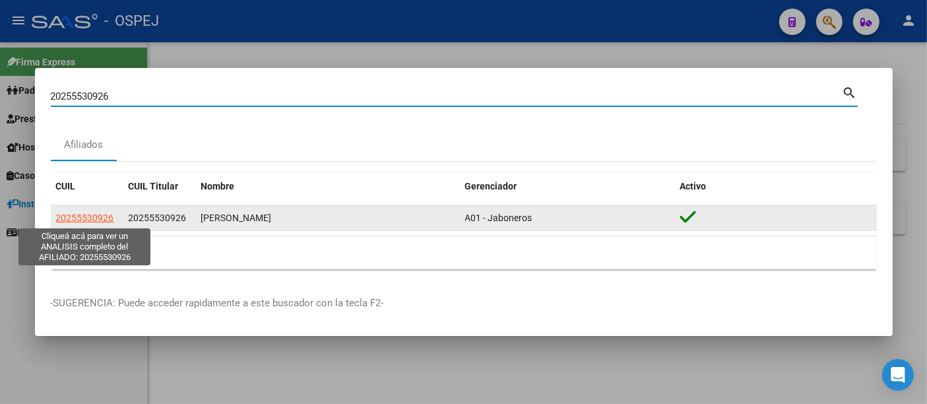
click at [87, 218] on span "20255530926" at bounding box center [85, 217] width 58 height 11
type textarea "20255530926"
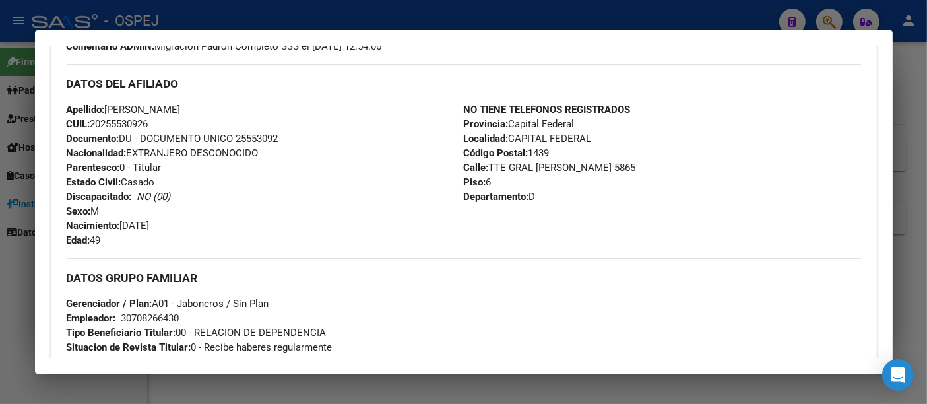
scroll to position [439, 0]
